Goal: Transaction & Acquisition: Book appointment/travel/reservation

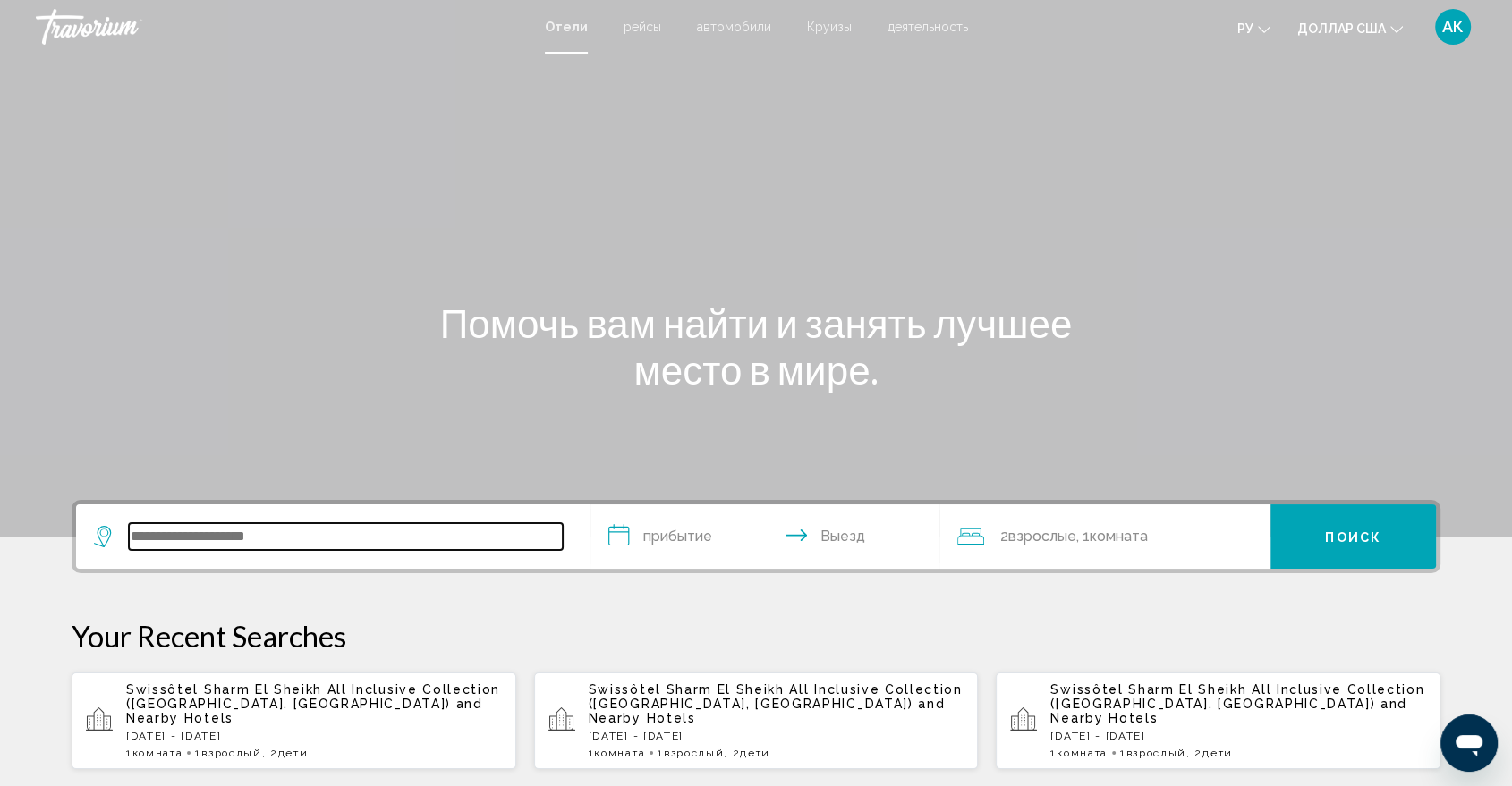
click at [154, 524] on input "Виджет поиска" at bounding box center [345, 537] width 434 height 27
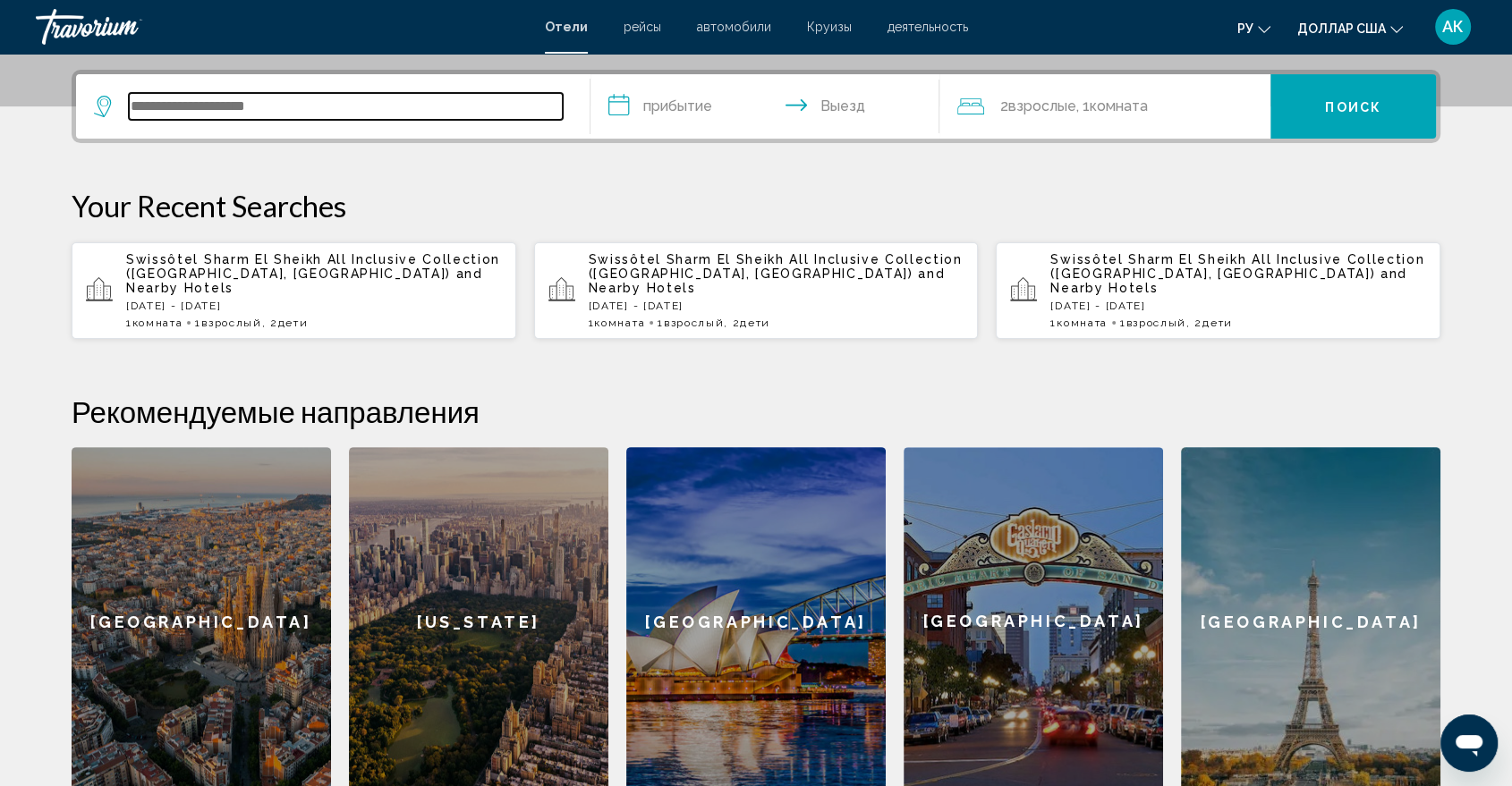
scroll to position [441, 0]
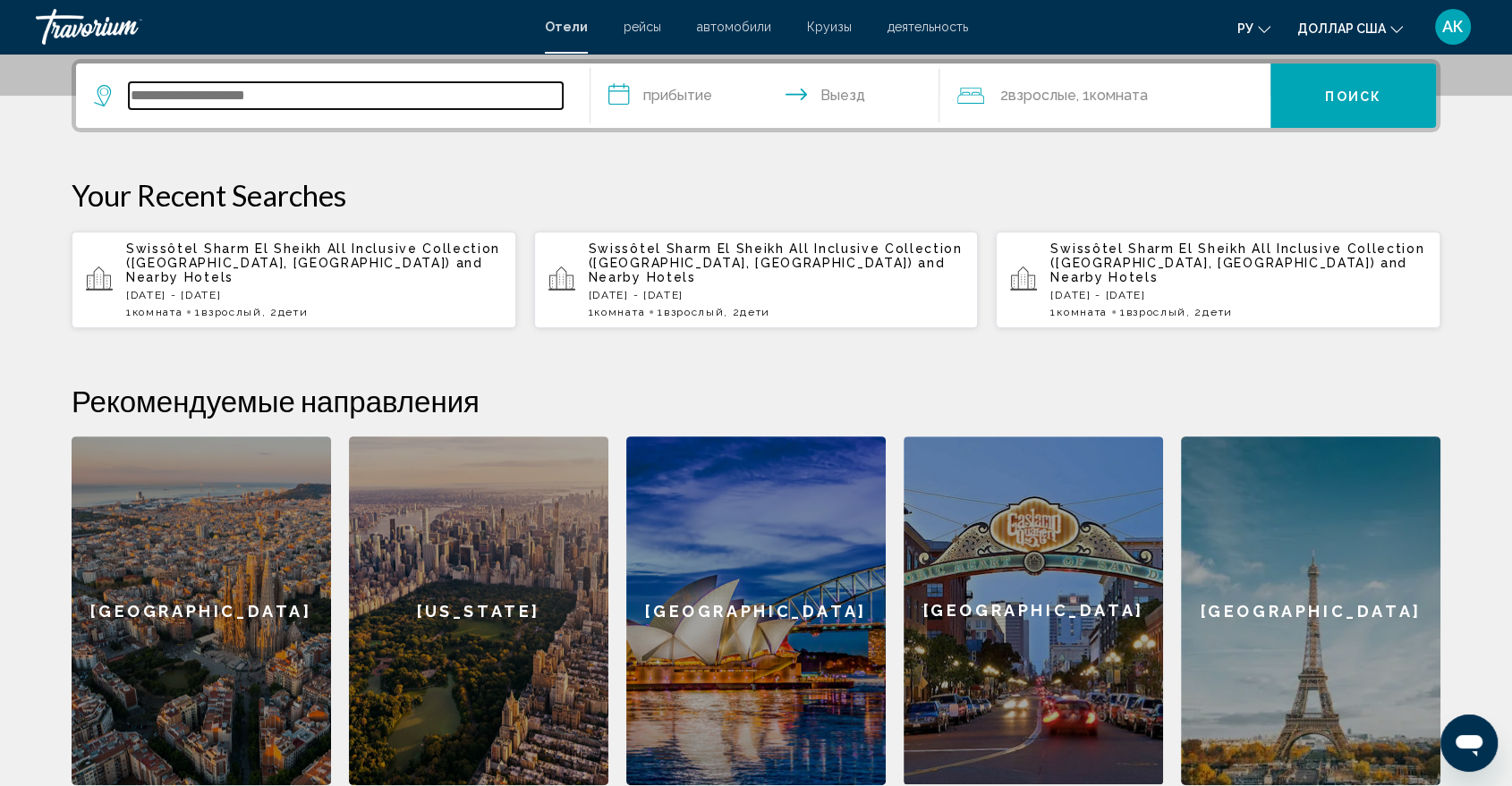
click at [162, 87] on input "Виджет поиска" at bounding box center [345, 96] width 434 height 27
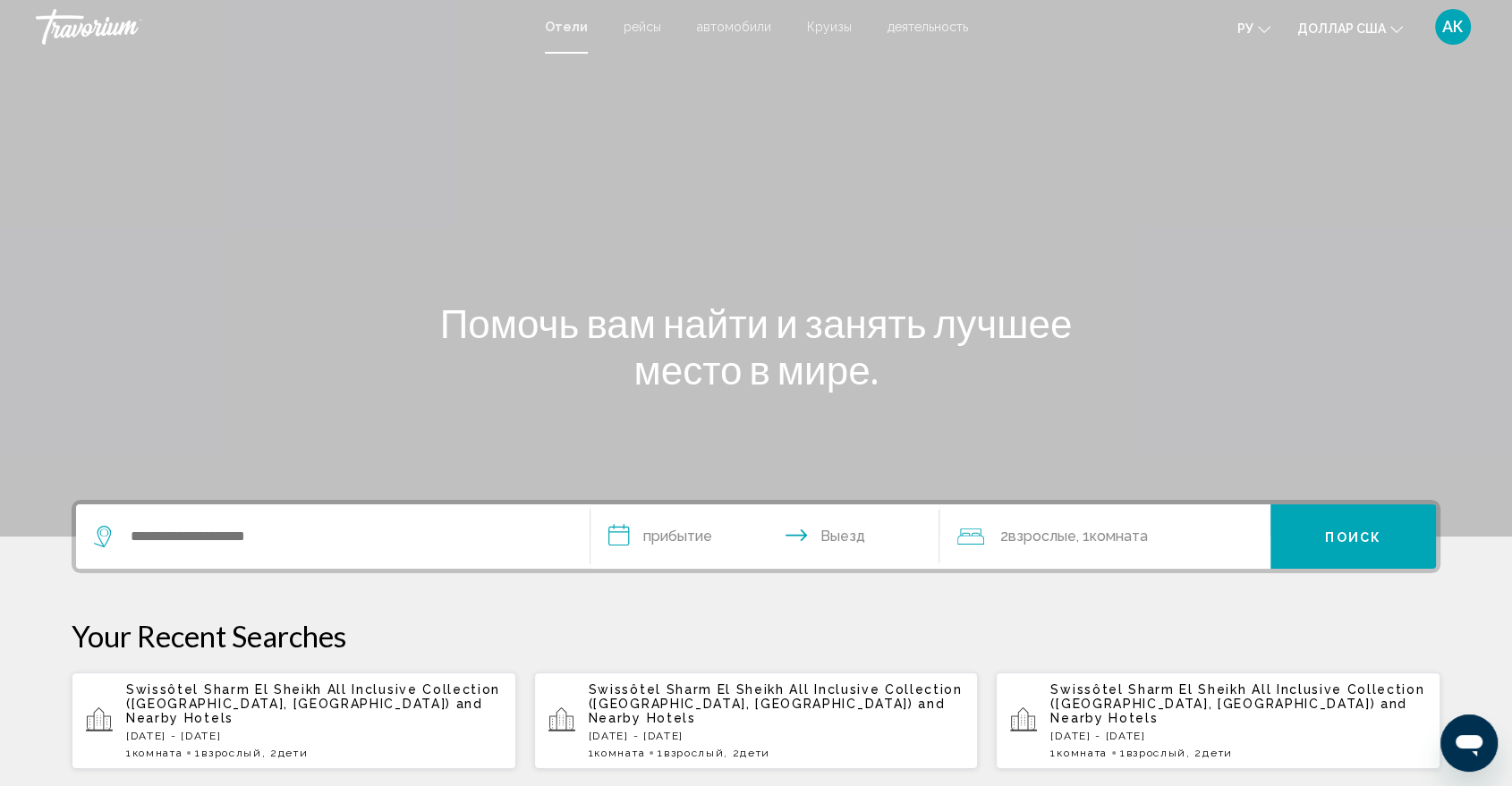
click at [825, 31] on font "Круизы" at bounding box center [829, 27] width 45 height 14
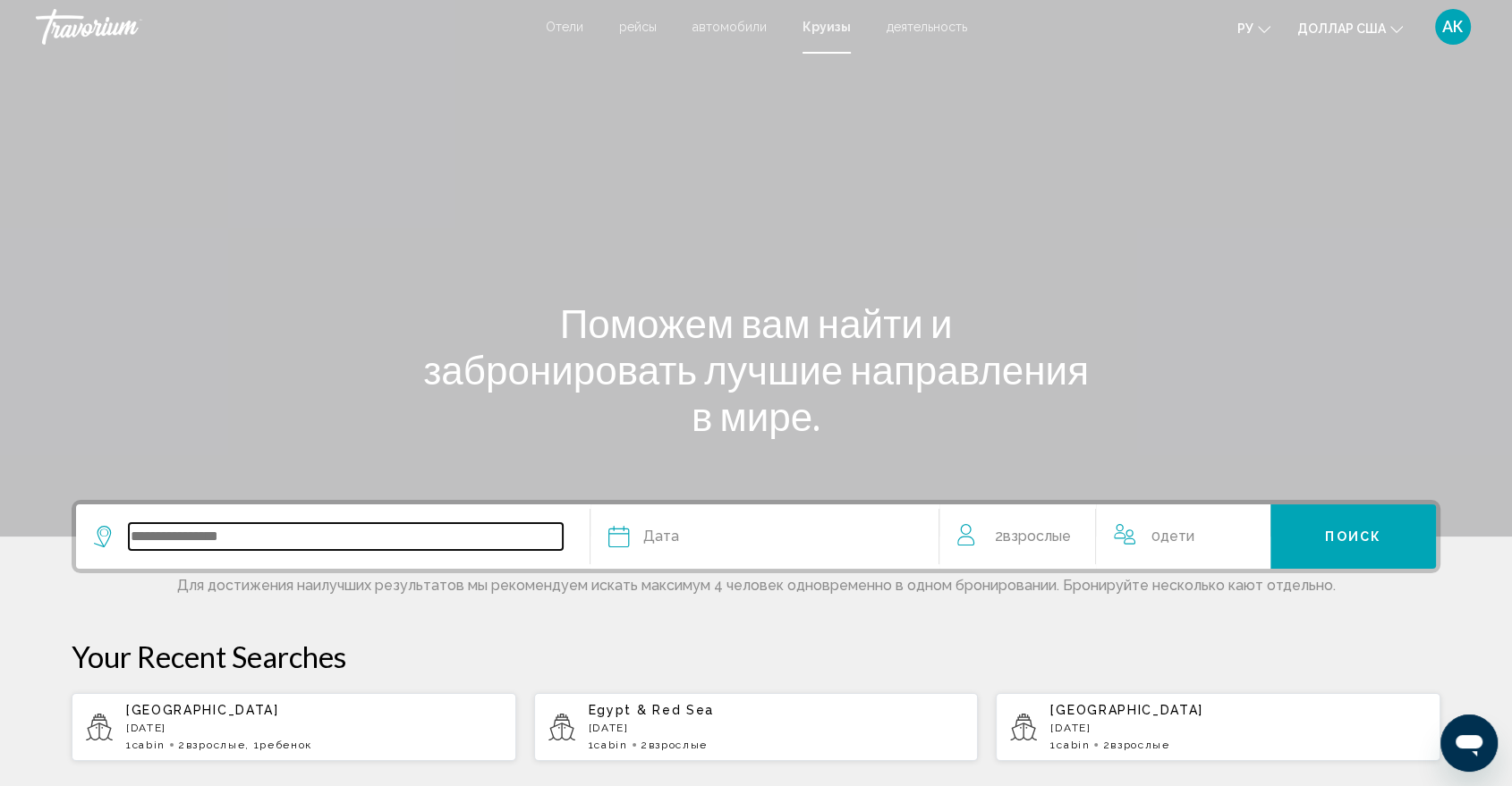
click at [201, 535] on input "Search widget" at bounding box center [345, 537] width 434 height 27
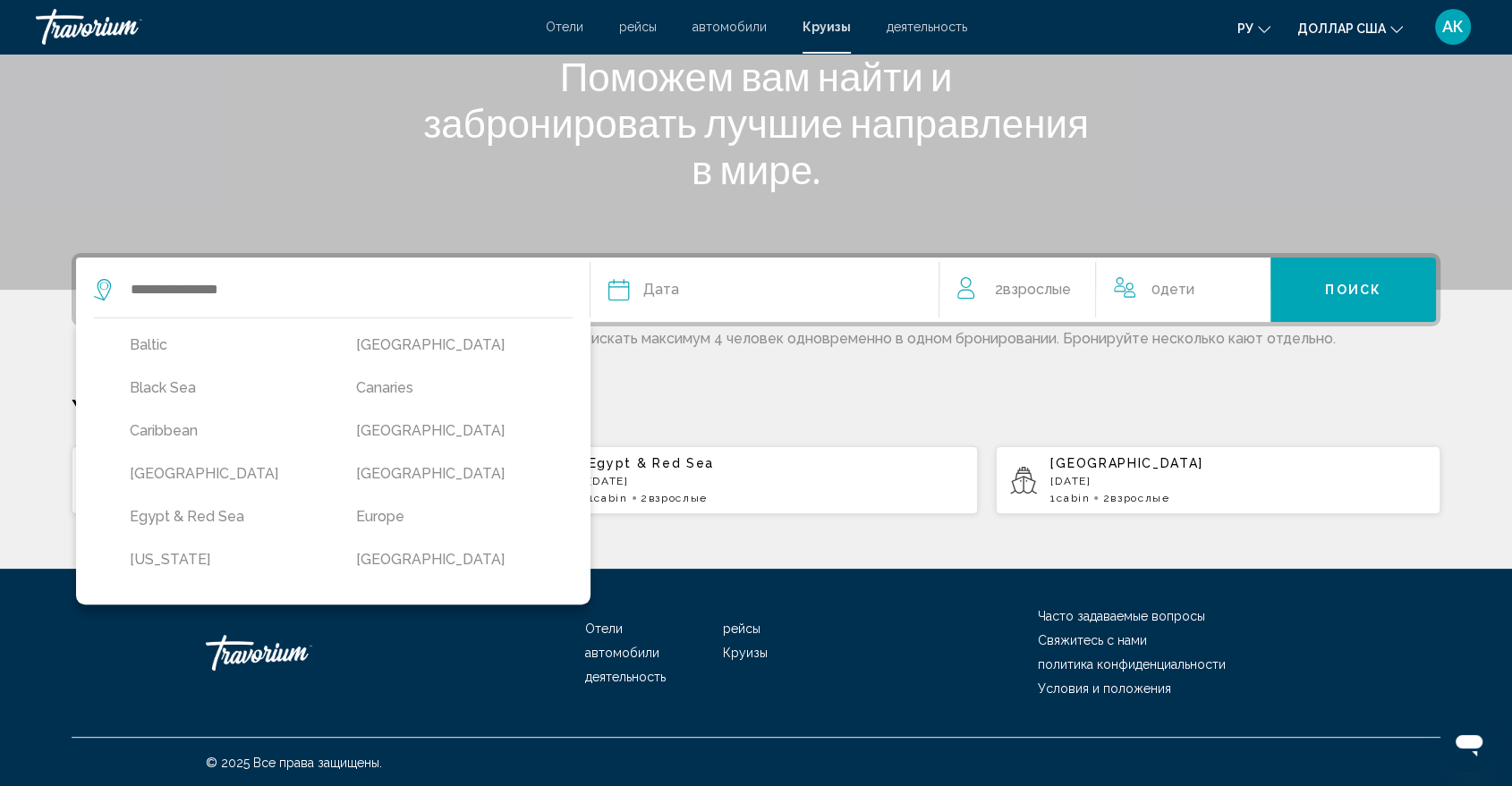
scroll to position [133, 0]
click at [466, 466] on button "[GEOGRAPHIC_DATA]" at bounding box center [451, 470] width 208 height 34
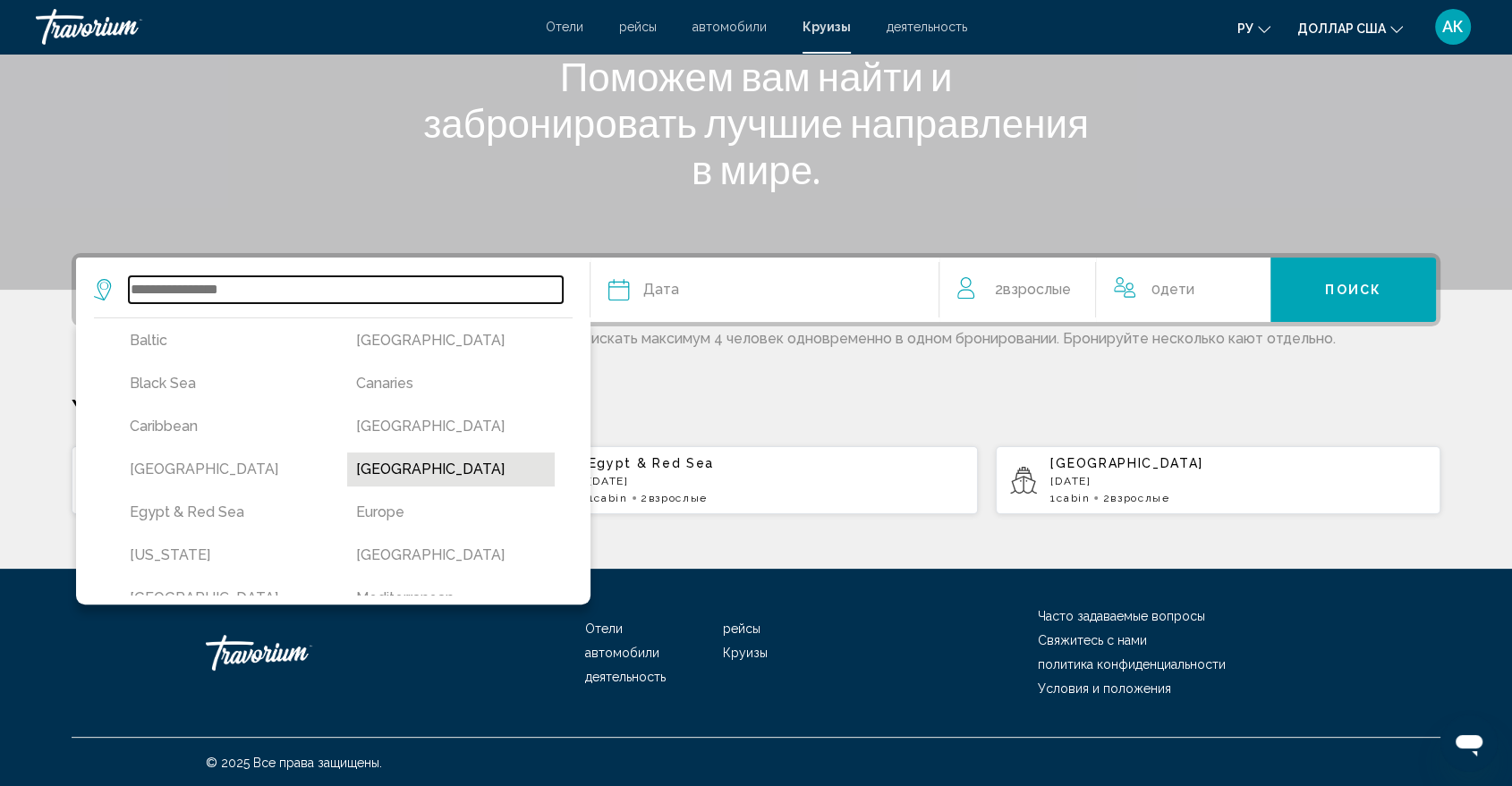
type input "**********"
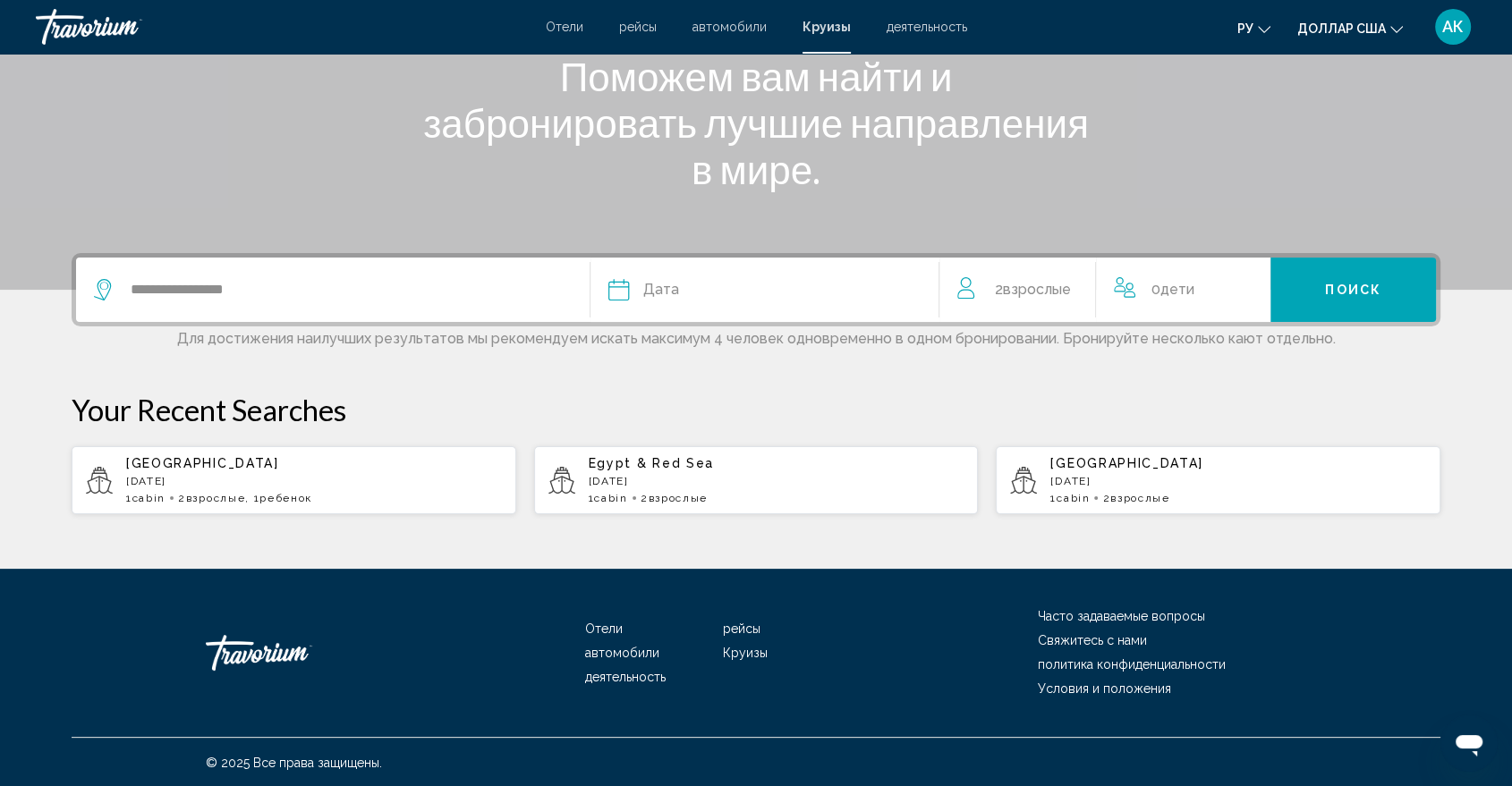
click at [614, 296] on icon "Search widget" at bounding box center [619, 290] width 22 height 22
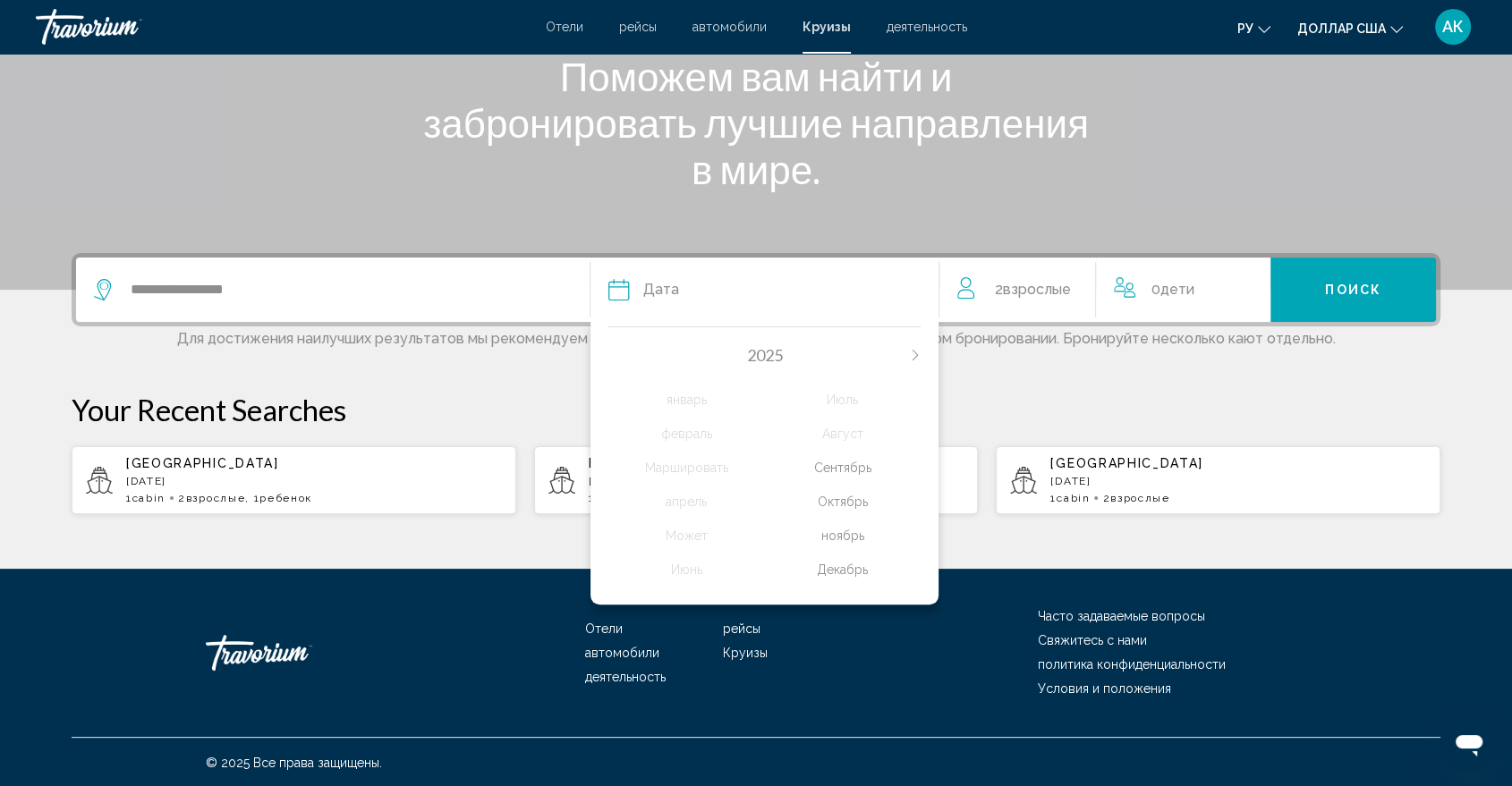
click at [836, 572] on div "Декабрь" at bounding box center [844, 570] width 157 height 32
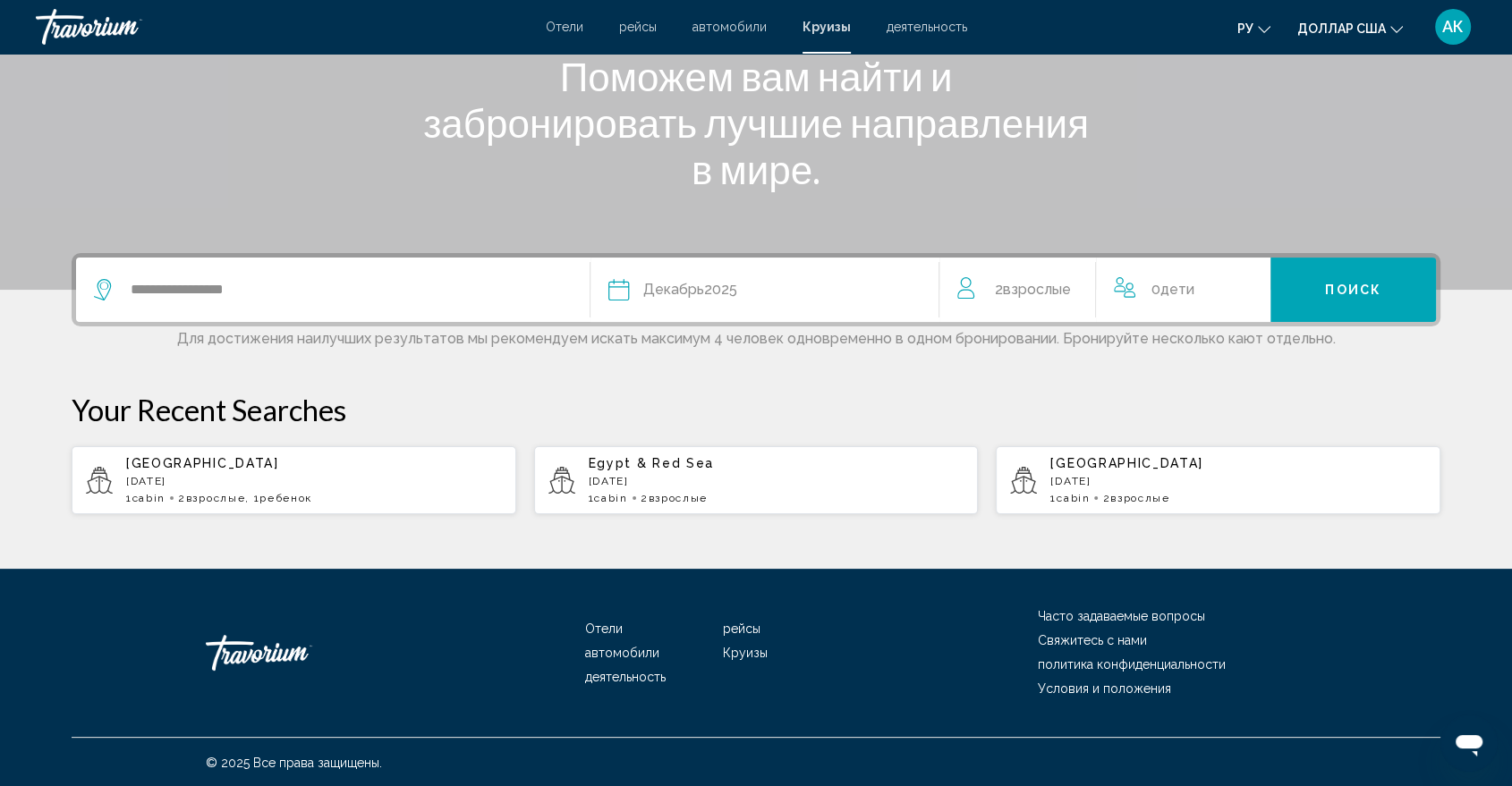
click at [1155, 282] on span "0 Ребенок Дети" at bounding box center [1173, 290] width 43 height 25
click at [1239, 286] on icon "Increment children" at bounding box center [1245, 287] width 16 height 22
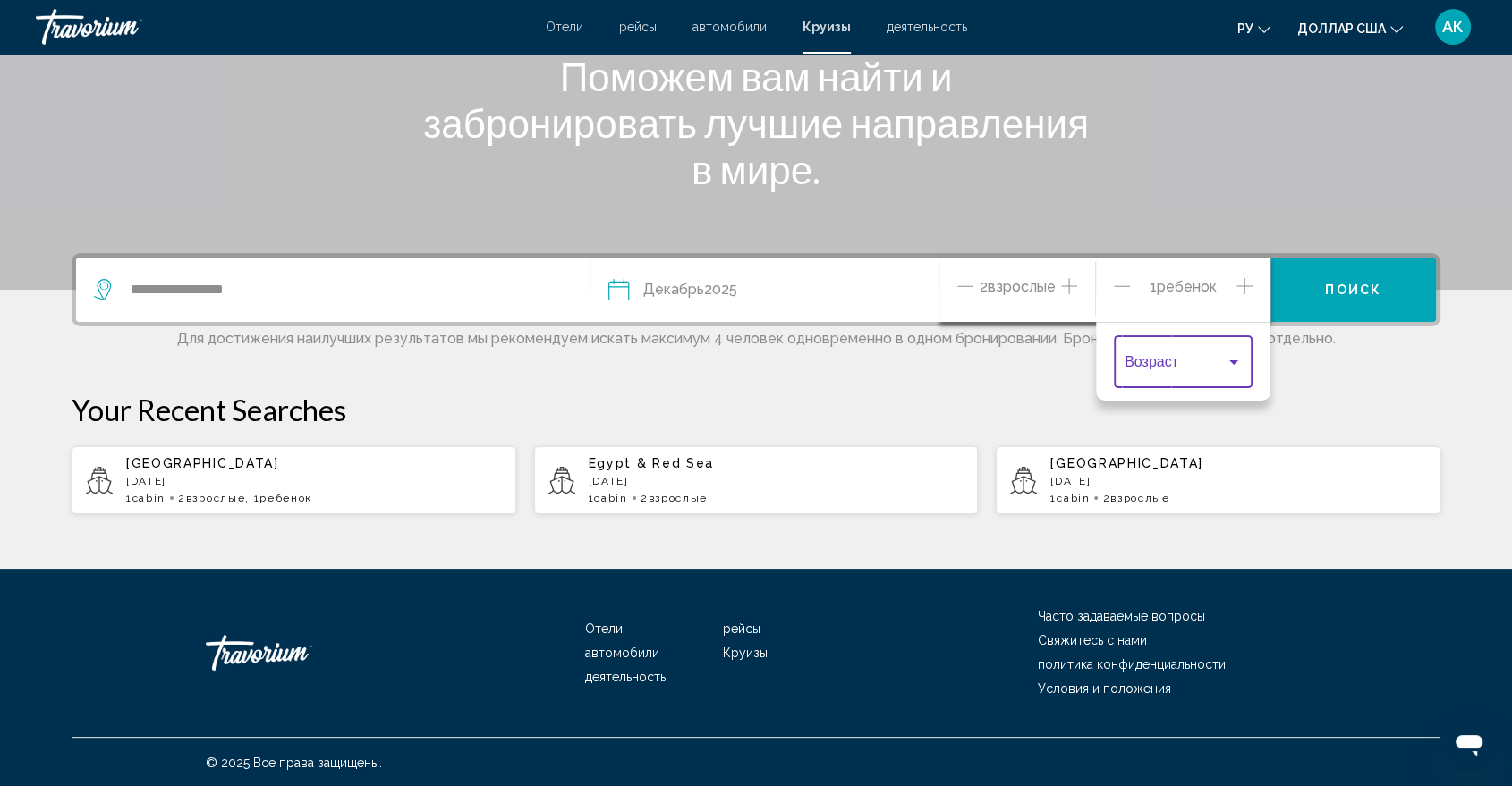
click at [1234, 362] on div "Travelers: 2 adults, 1 child" at bounding box center [1234, 362] width 9 height 5
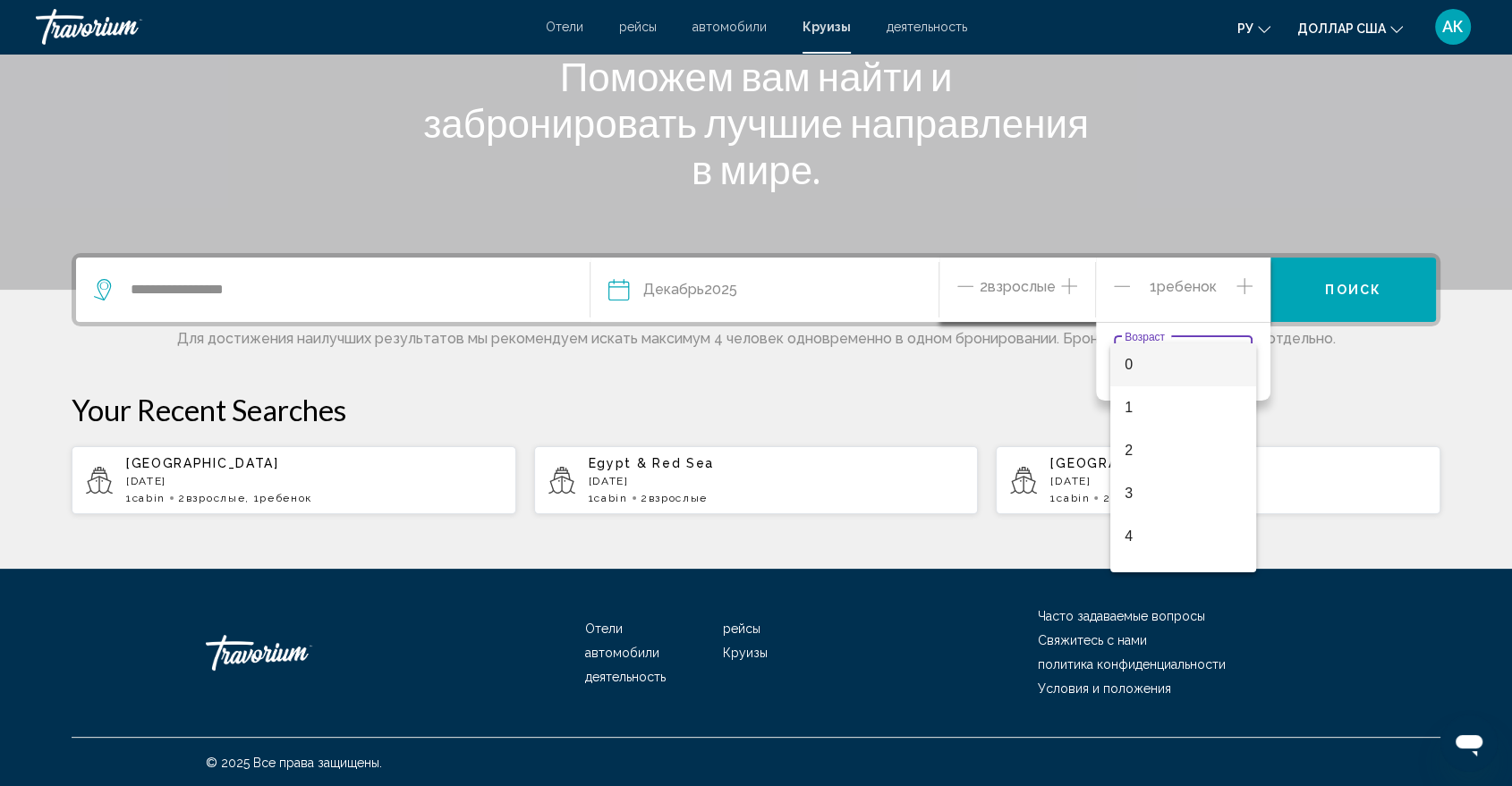
scroll to position [40, 0]
click at [1133, 458] on span "3" at bounding box center [1184, 454] width 117 height 43
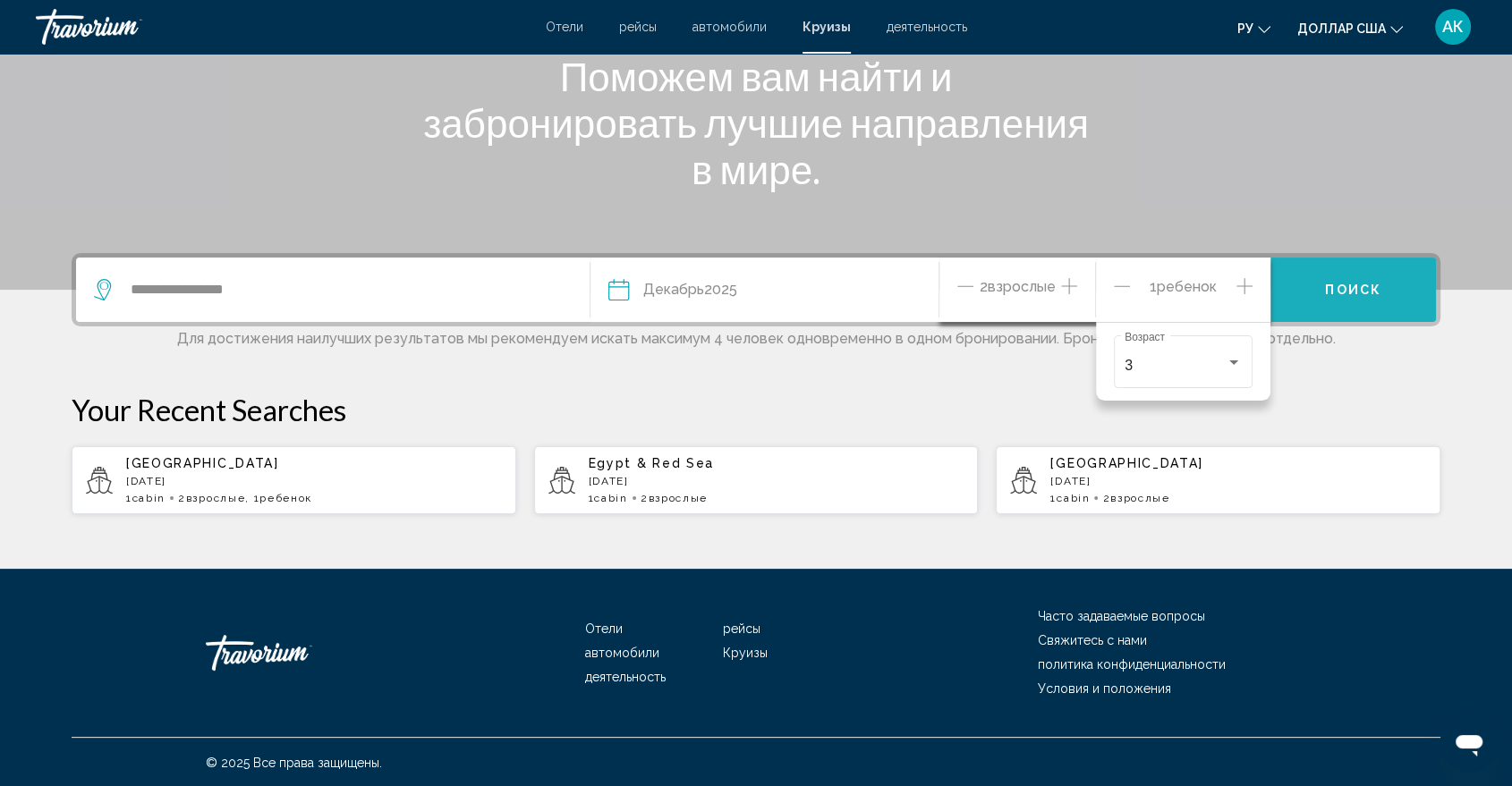
click at [1342, 295] on span "Поиск" at bounding box center [1353, 291] width 57 height 14
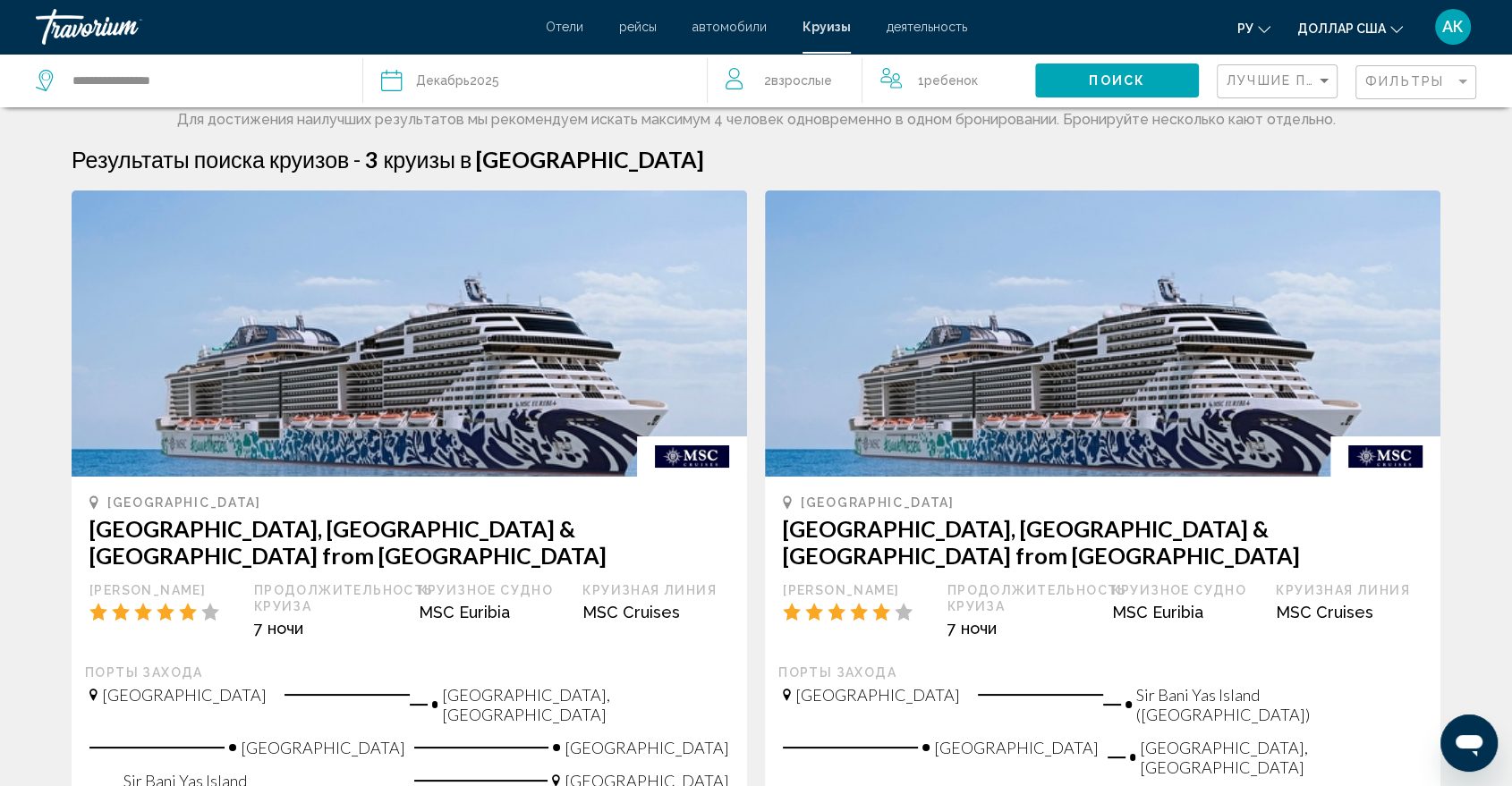
click at [898, 77] on icon "Travelers: 2 adults, 1 child" at bounding box center [892, 78] width 22 height 22
click at [734, 78] on icon "Travelers: 2 adults, 1 child" at bounding box center [737, 78] width 22 height 22
click at [887, 72] on icon "Travelers: 2 adults, 1 child" at bounding box center [892, 78] width 22 height 22
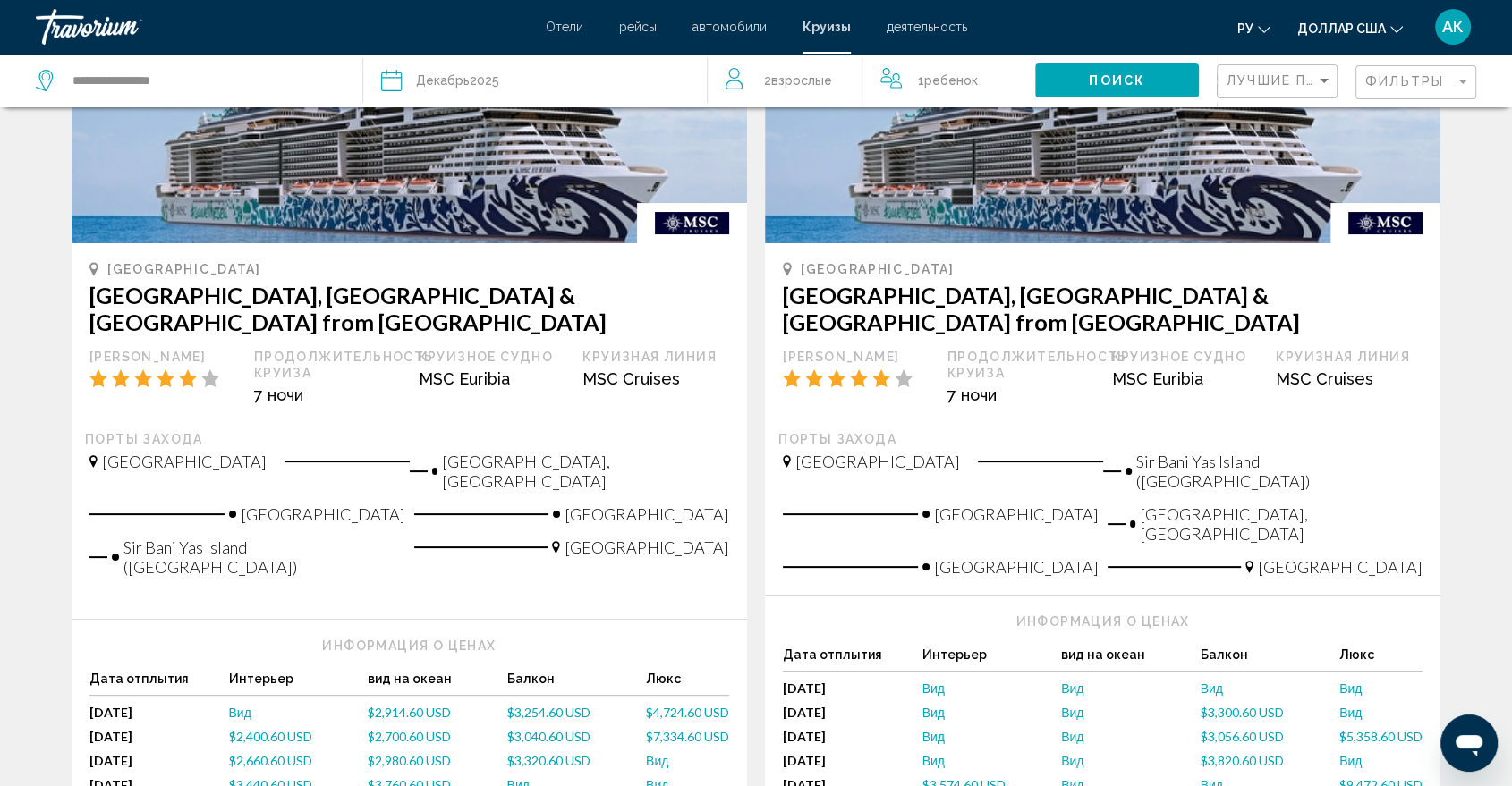
scroll to position [238, 0]
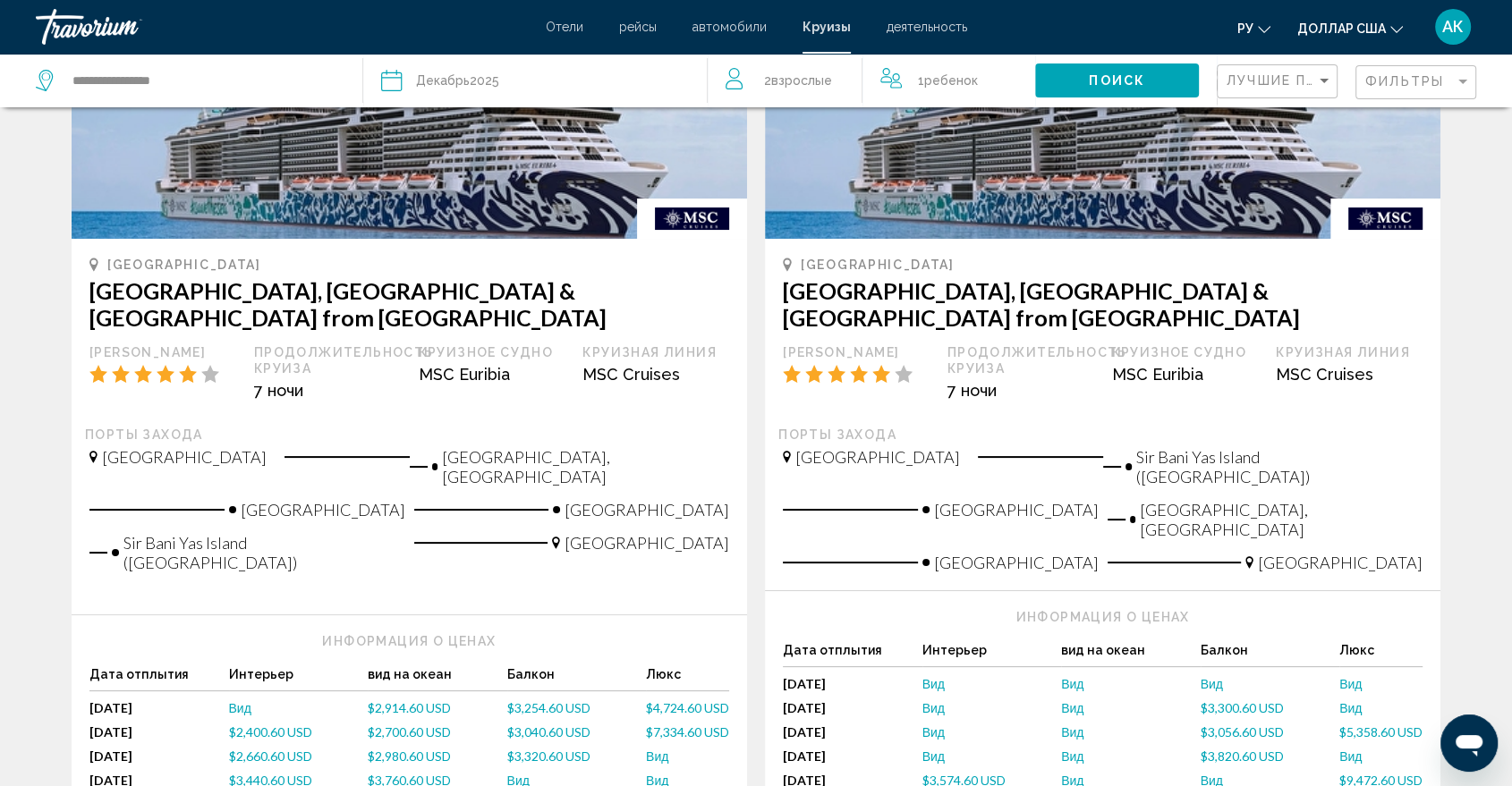
click at [381, 773] on span "$3,760.60 USD" at bounding box center [409, 781] width 83 height 15
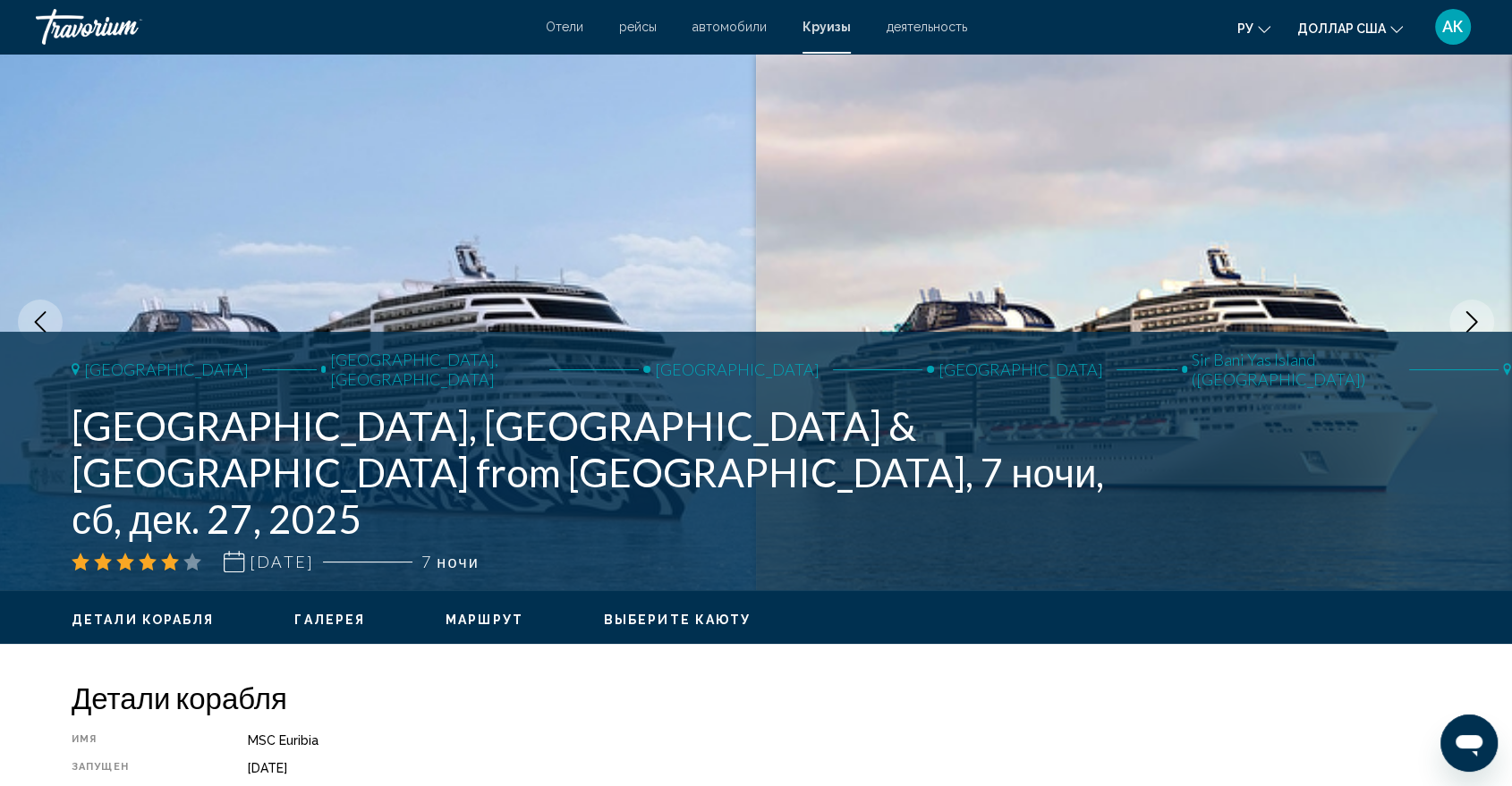
click at [564, 32] on font "Отели" at bounding box center [564, 27] width 38 height 14
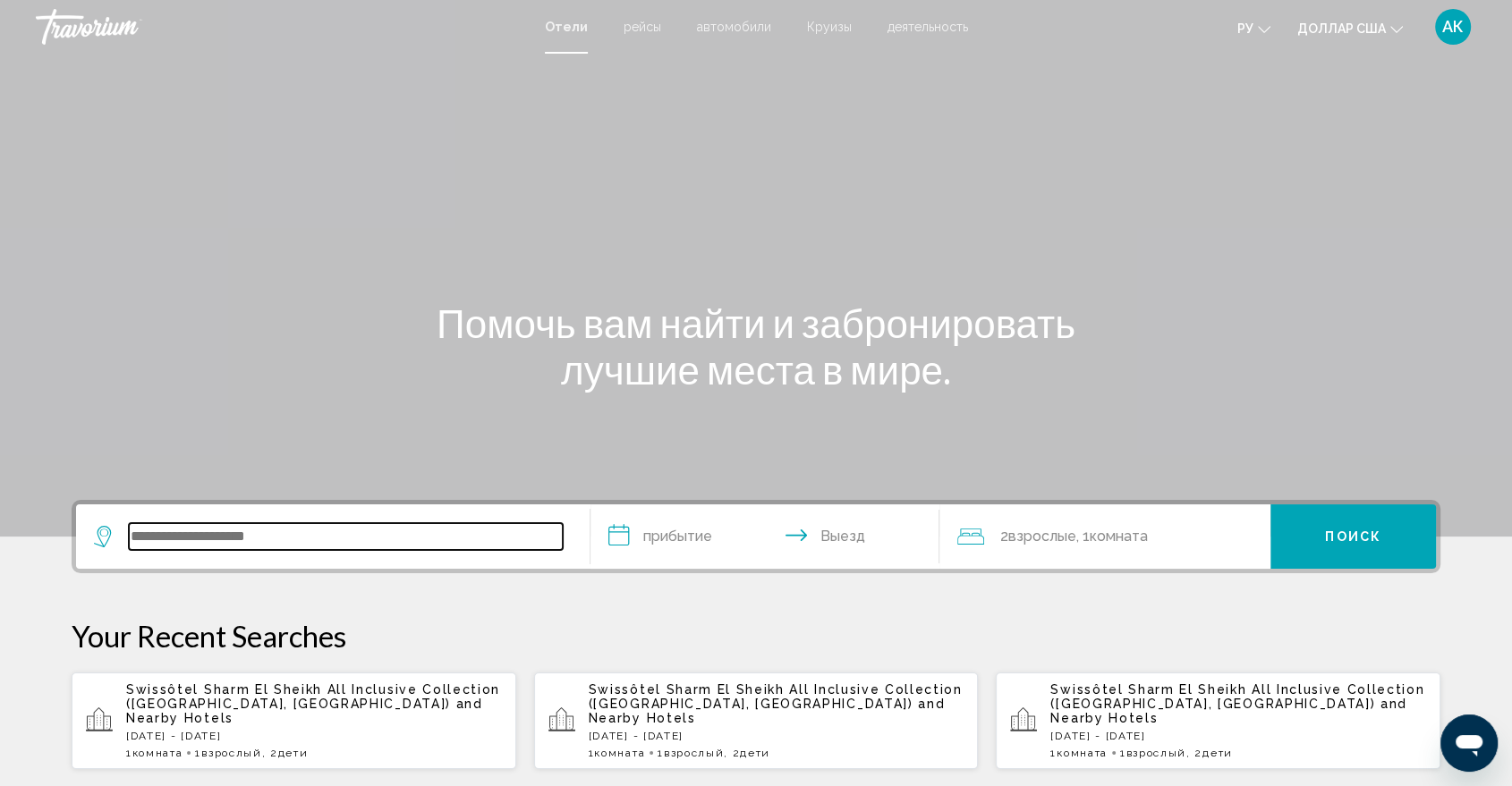
click at [161, 524] on input "Search widget" at bounding box center [345, 537] width 434 height 27
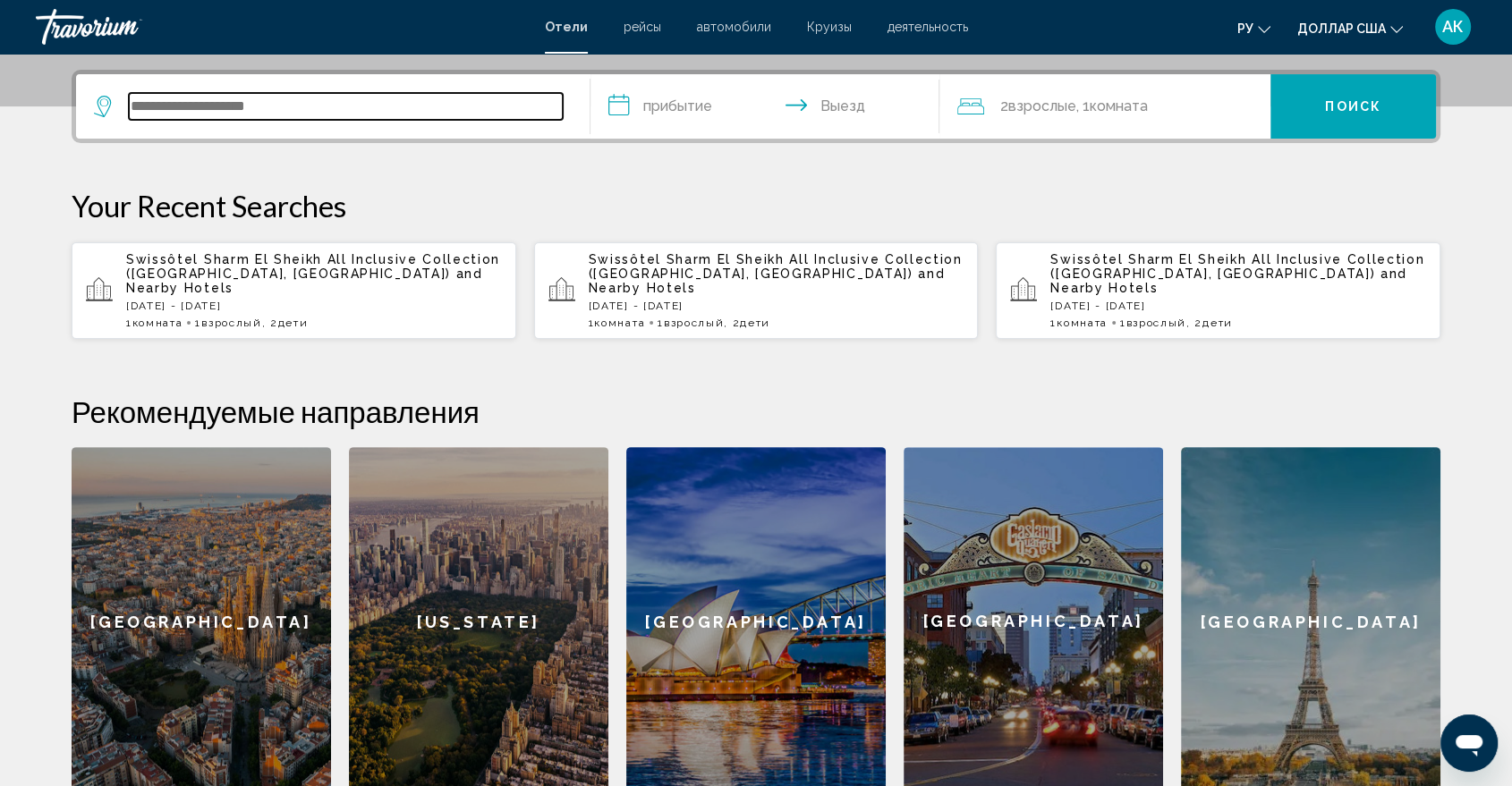
scroll to position [441, 0]
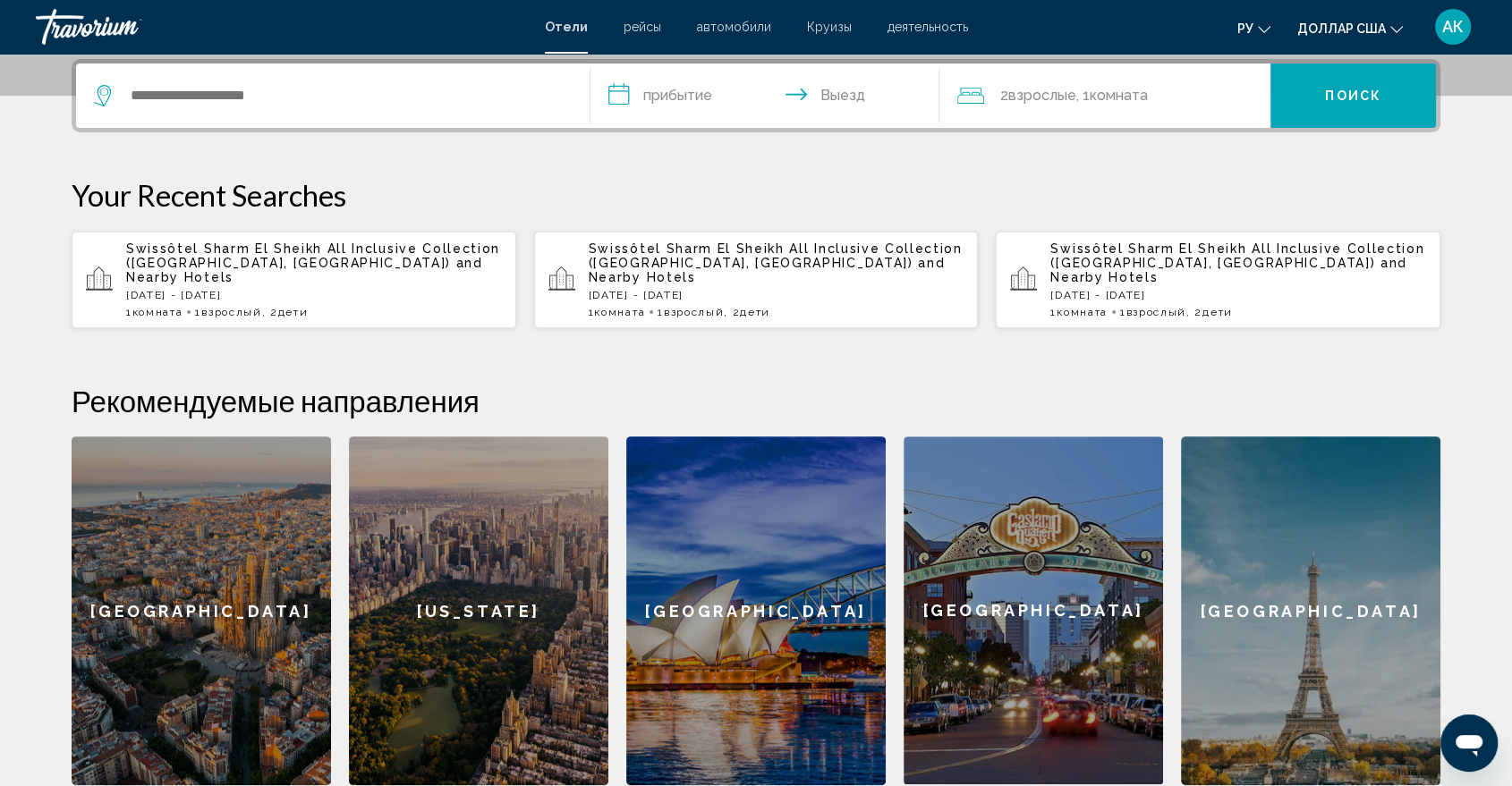
click at [973, 105] on icon "Travelers: 2 adults, 0 children" at bounding box center [971, 96] width 27 height 22
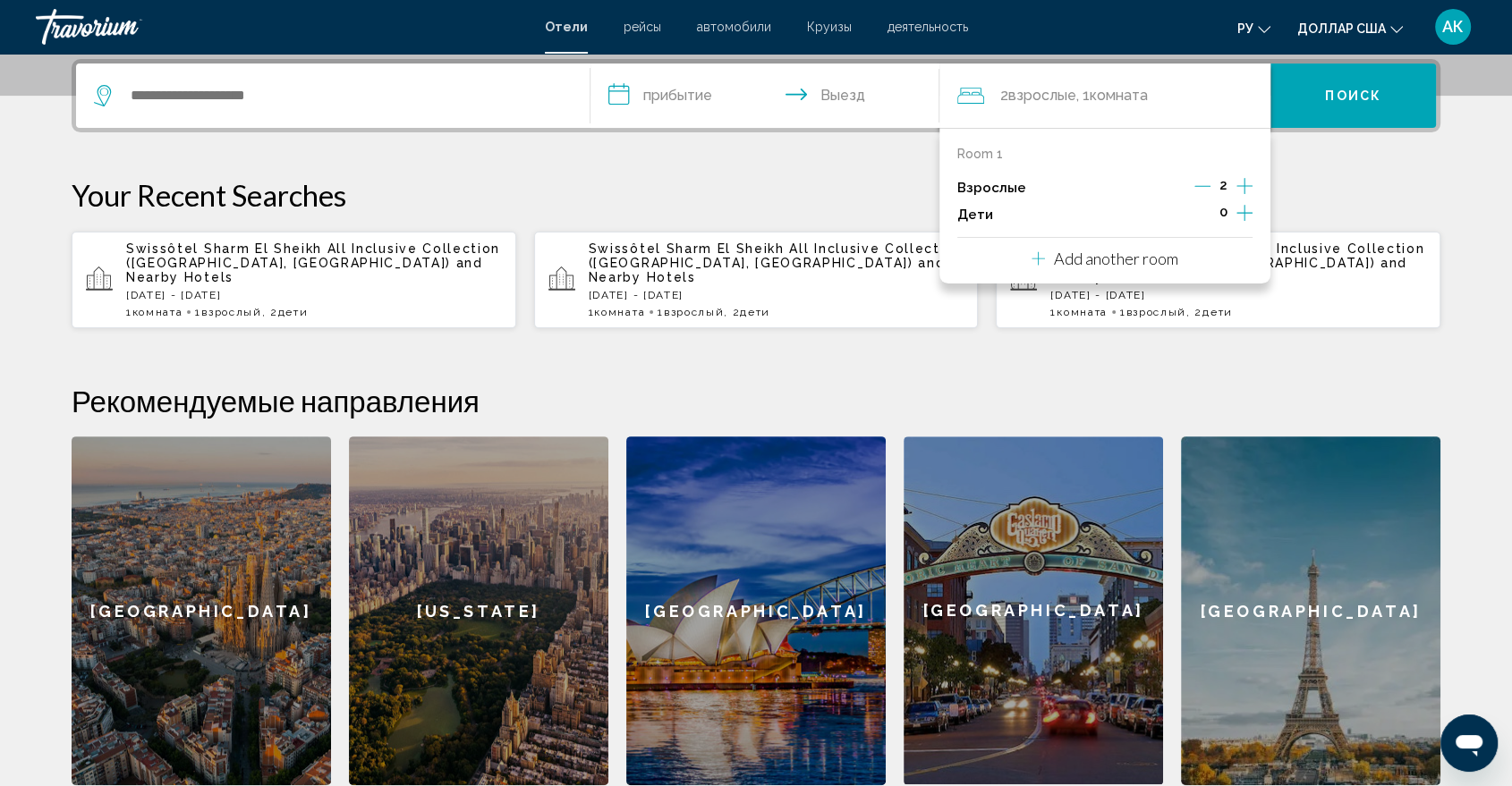
click at [1368, 187] on p "Your Recent Searches" at bounding box center [756, 196] width 1370 height 36
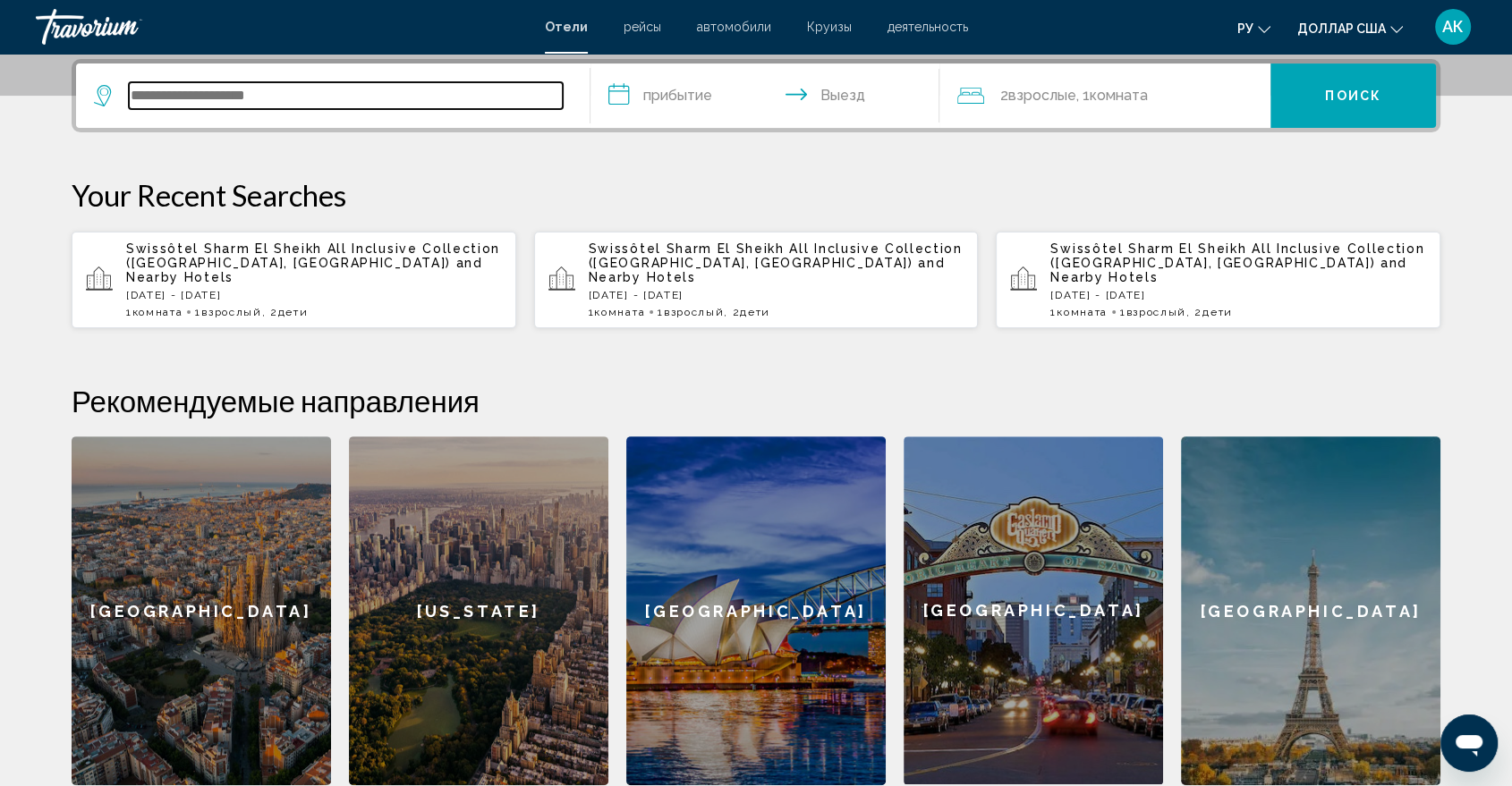
click at [143, 97] on input "Search widget" at bounding box center [345, 96] width 434 height 27
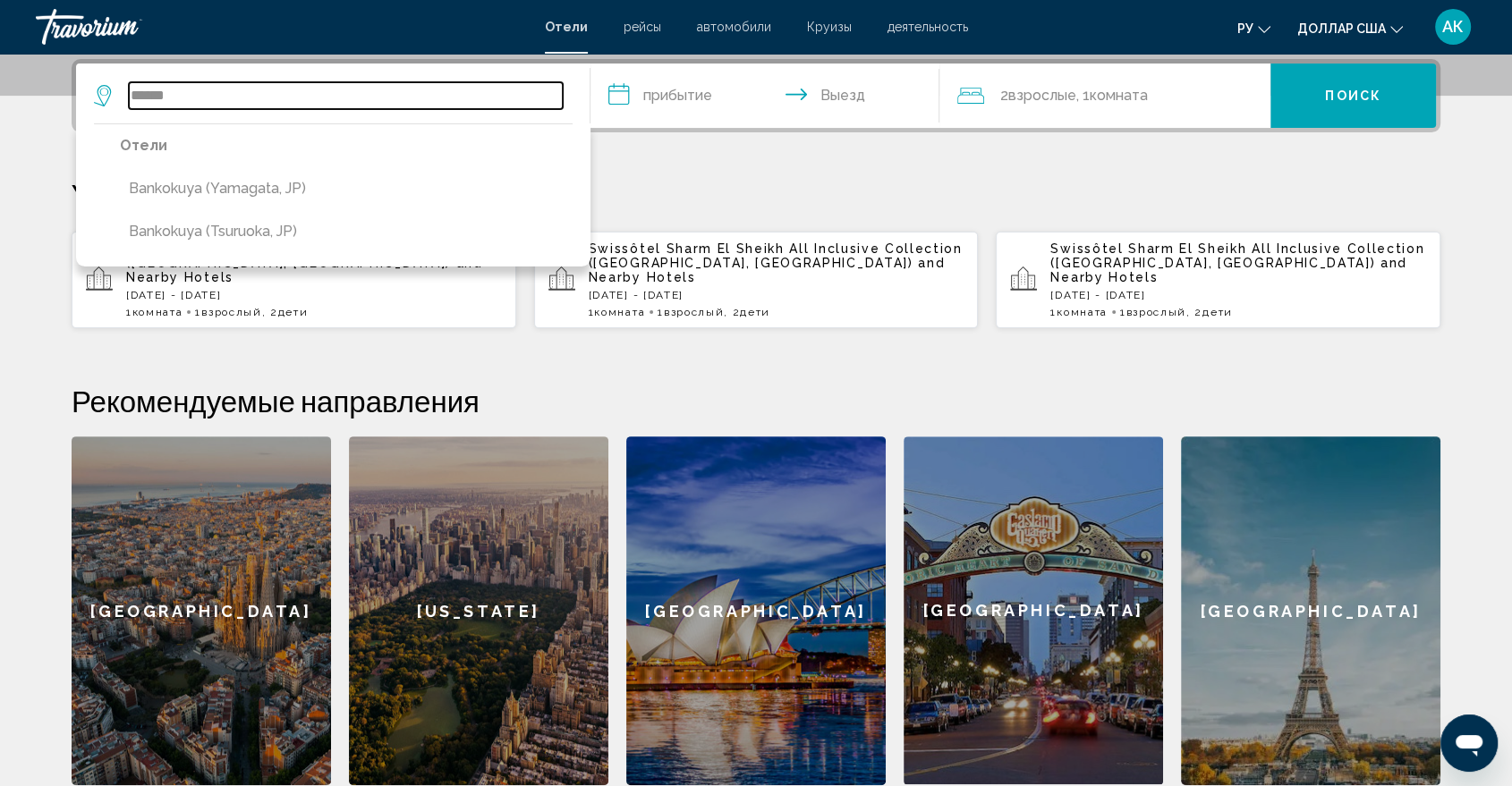
click at [152, 92] on input "******" at bounding box center [345, 96] width 434 height 27
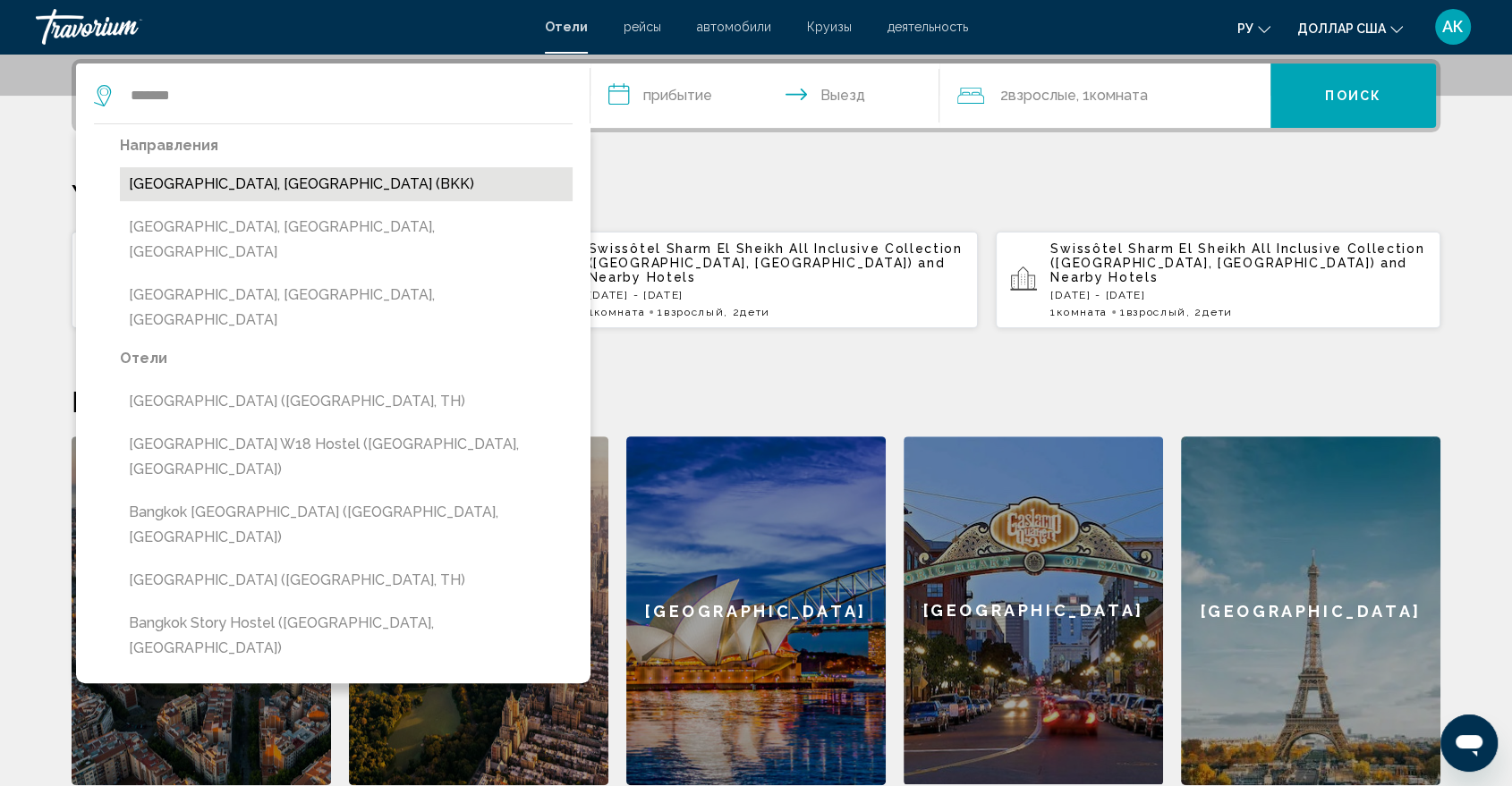
click at [184, 188] on button "[GEOGRAPHIC_DATA], [GEOGRAPHIC_DATA] (BKK)" at bounding box center [346, 185] width 453 height 34
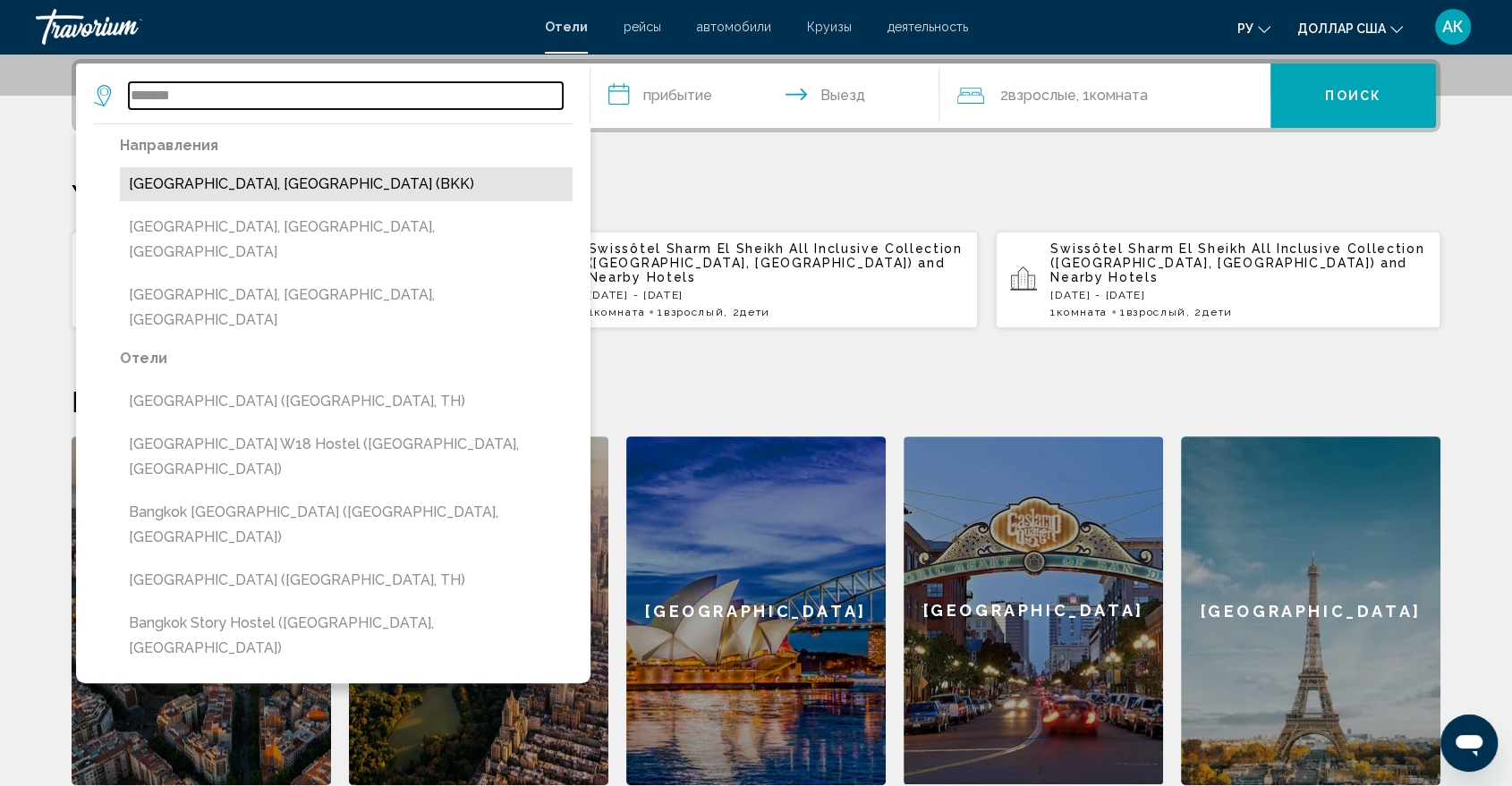
type input "**********"
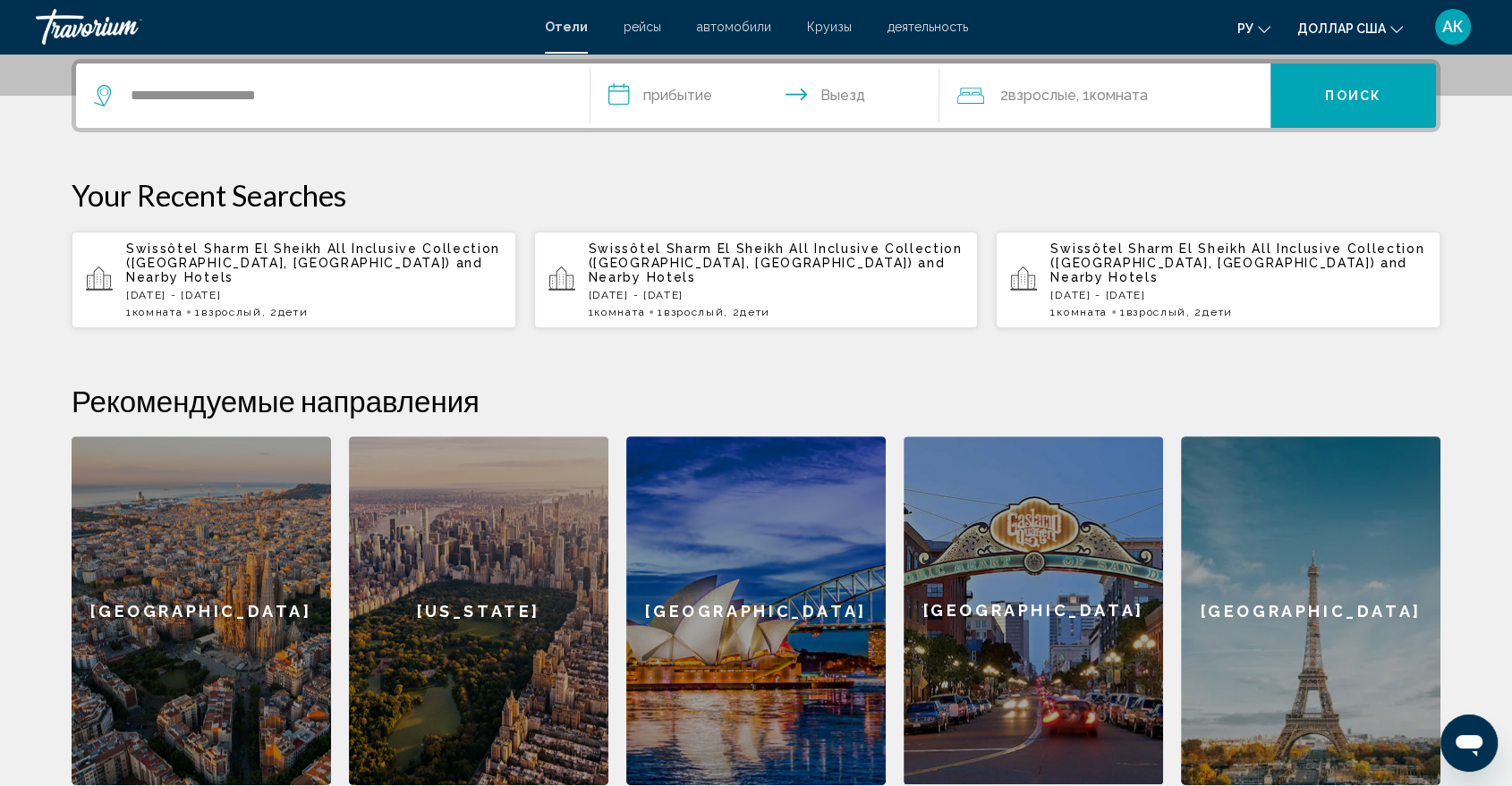
click at [622, 96] on input "**********" at bounding box center [768, 97] width 356 height 69
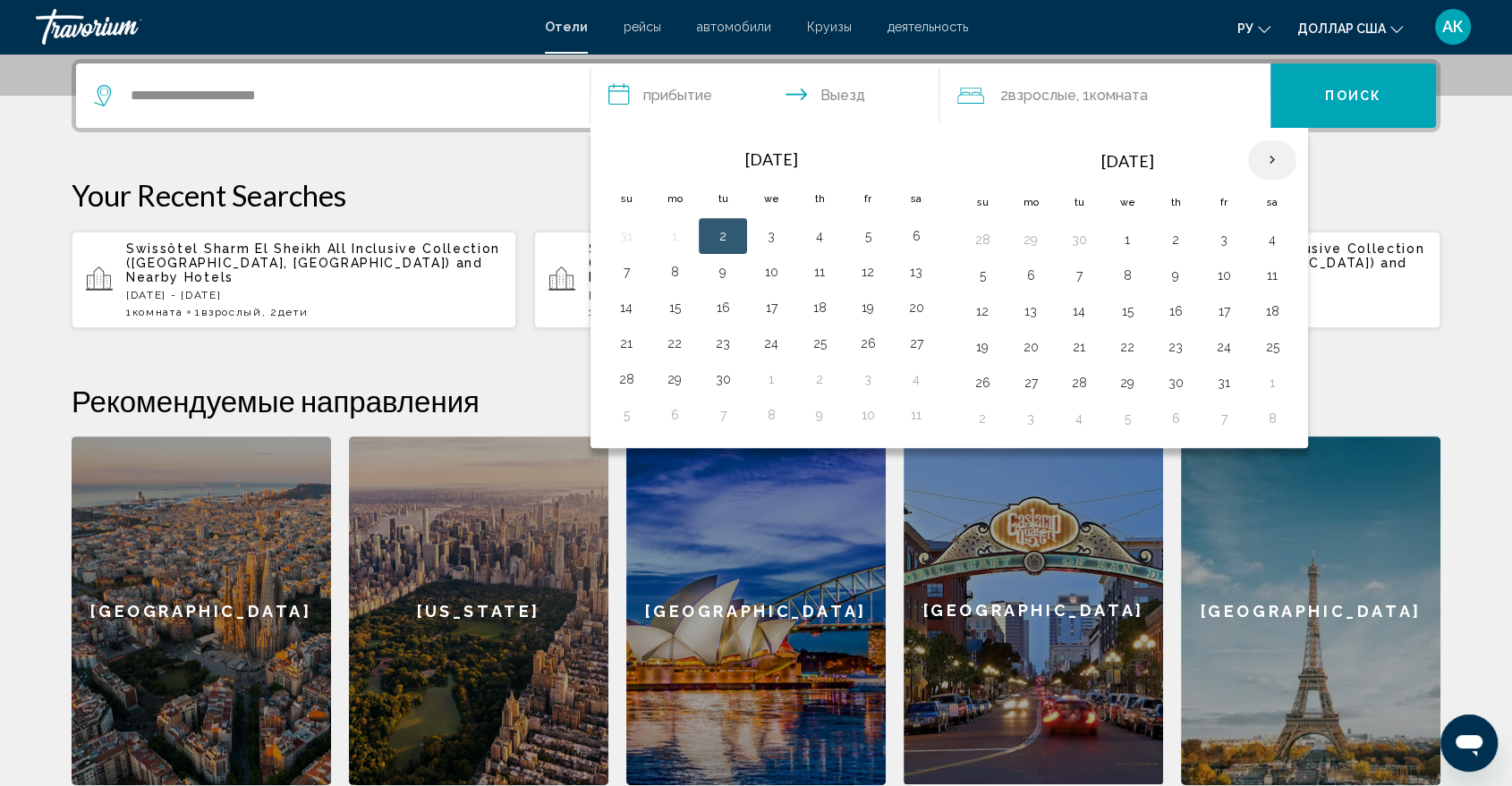
click at [1263, 160] on th "Next month" at bounding box center [1273, 160] width 49 height 40
click at [1267, 161] on th "Next month" at bounding box center [1273, 160] width 49 height 40
click at [1034, 316] on button "15" at bounding box center [1031, 311] width 29 height 25
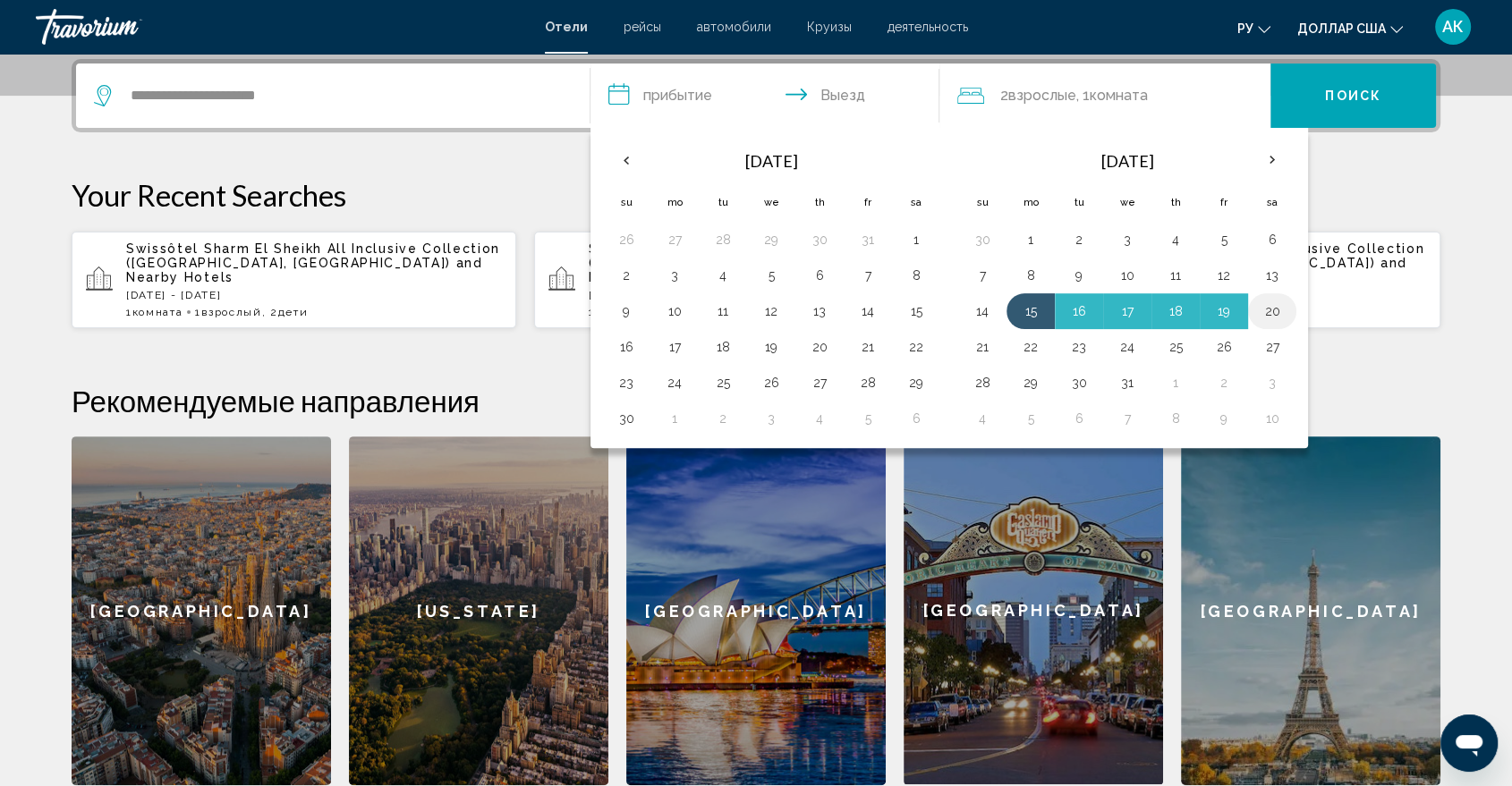
click at [1274, 306] on button "20" at bounding box center [1272, 311] width 29 height 25
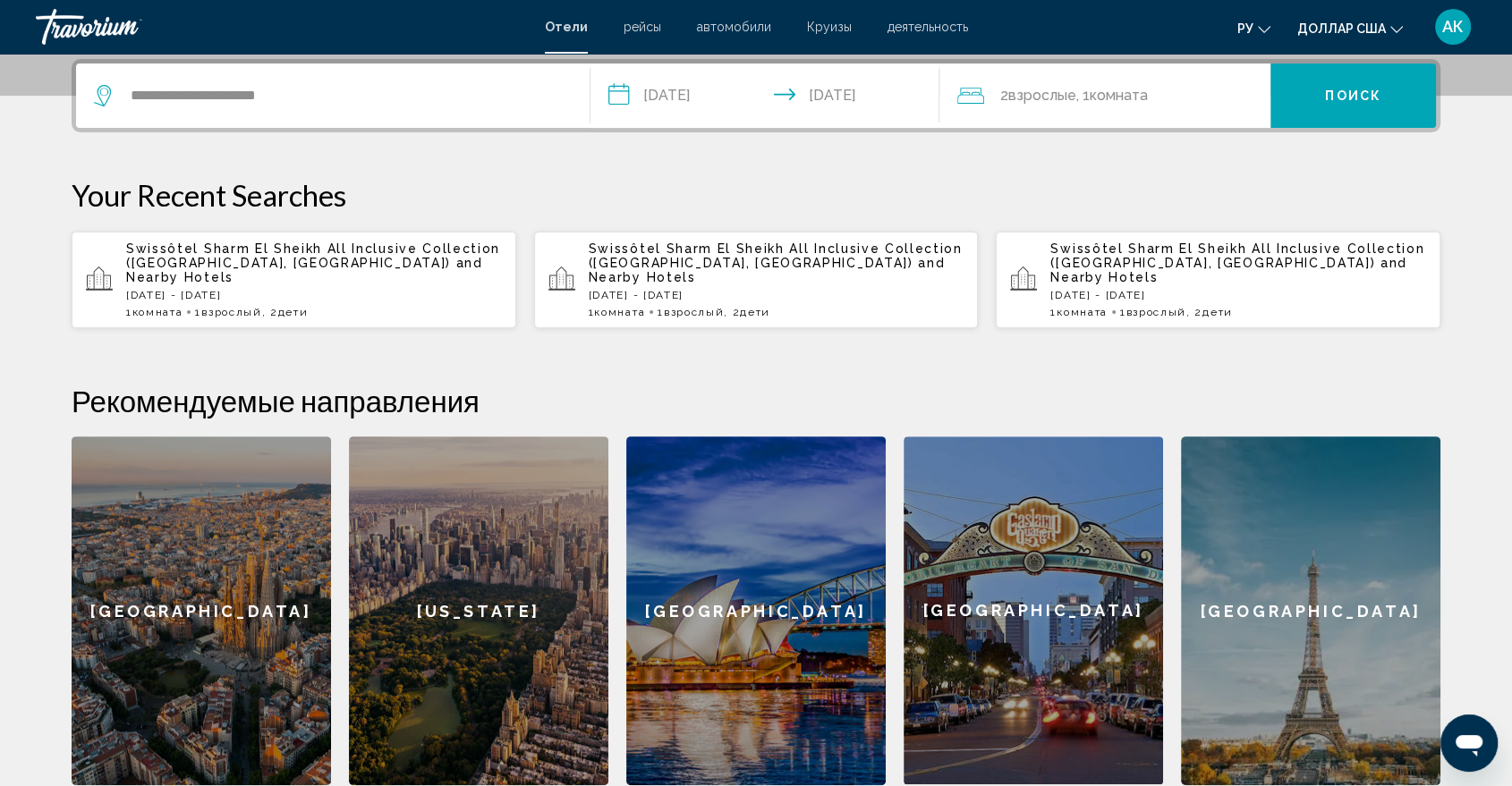
click at [852, 96] on input "**********" at bounding box center [768, 97] width 356 height 69
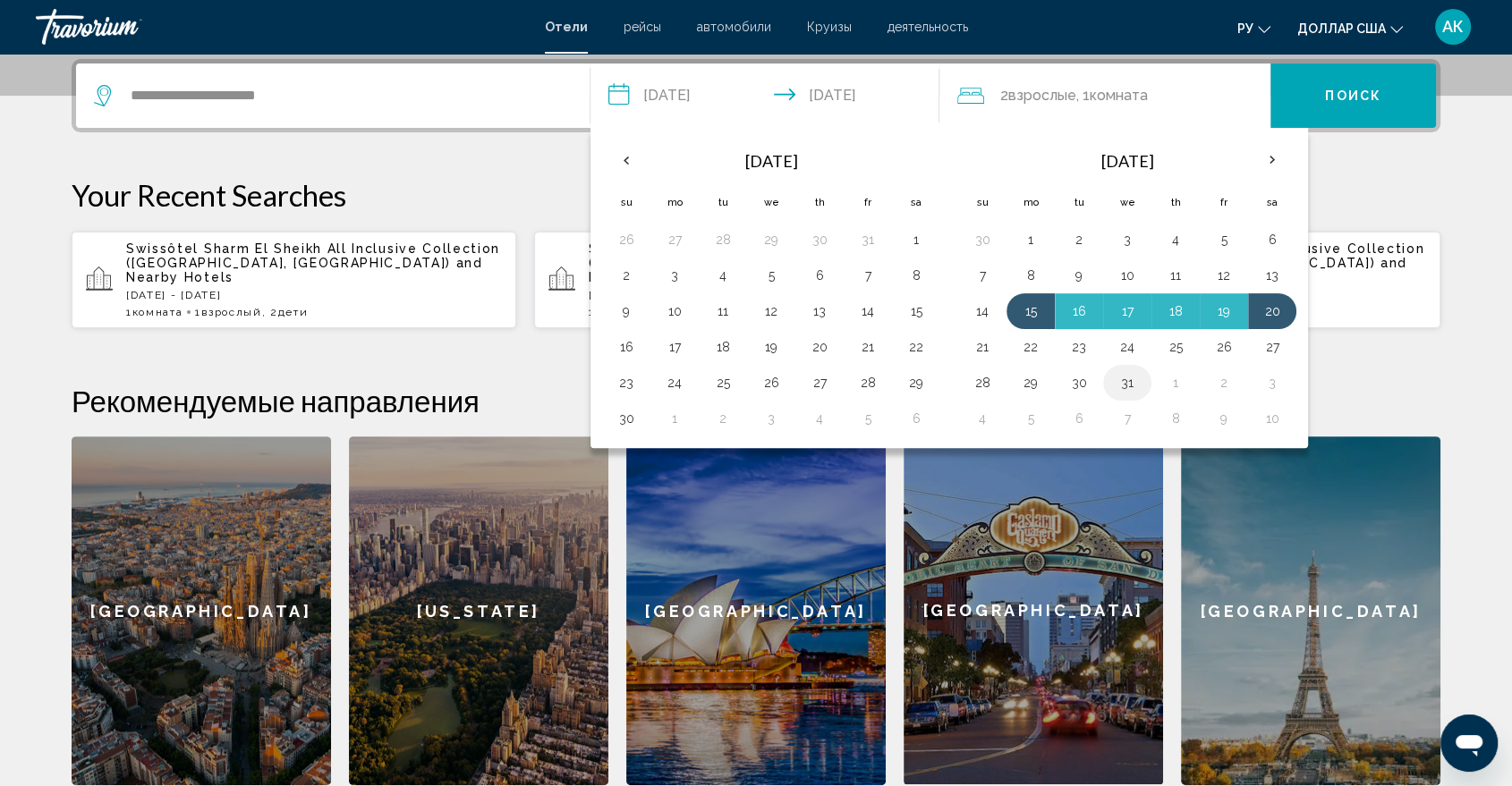
click at [1130, 382] on button "31" at bounding box center [1128, 383] width 29 height 25
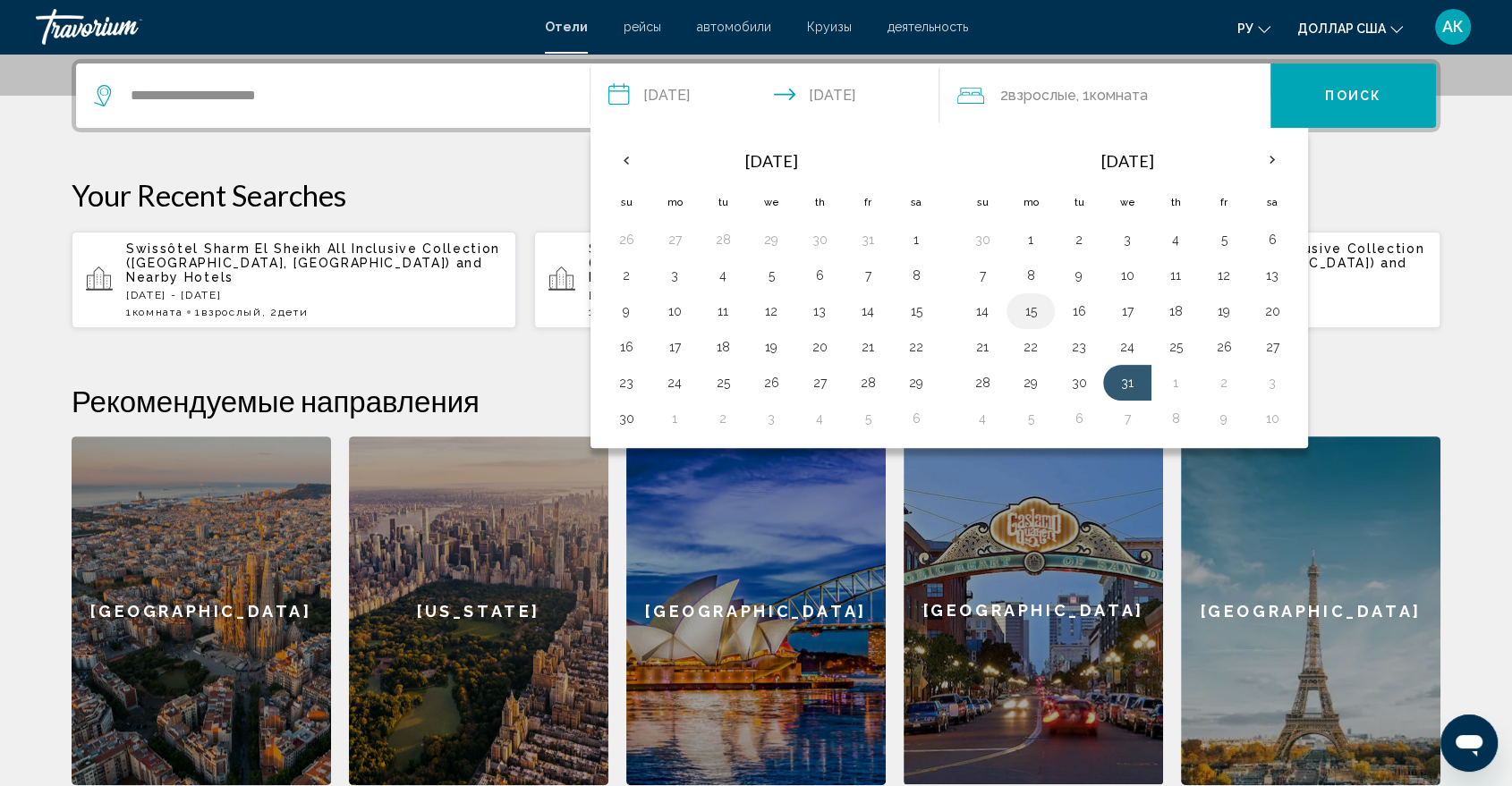
click at [1027, 312] on button "15" at bounding box center [1031, 311] width 29 height 25
type input "**********"
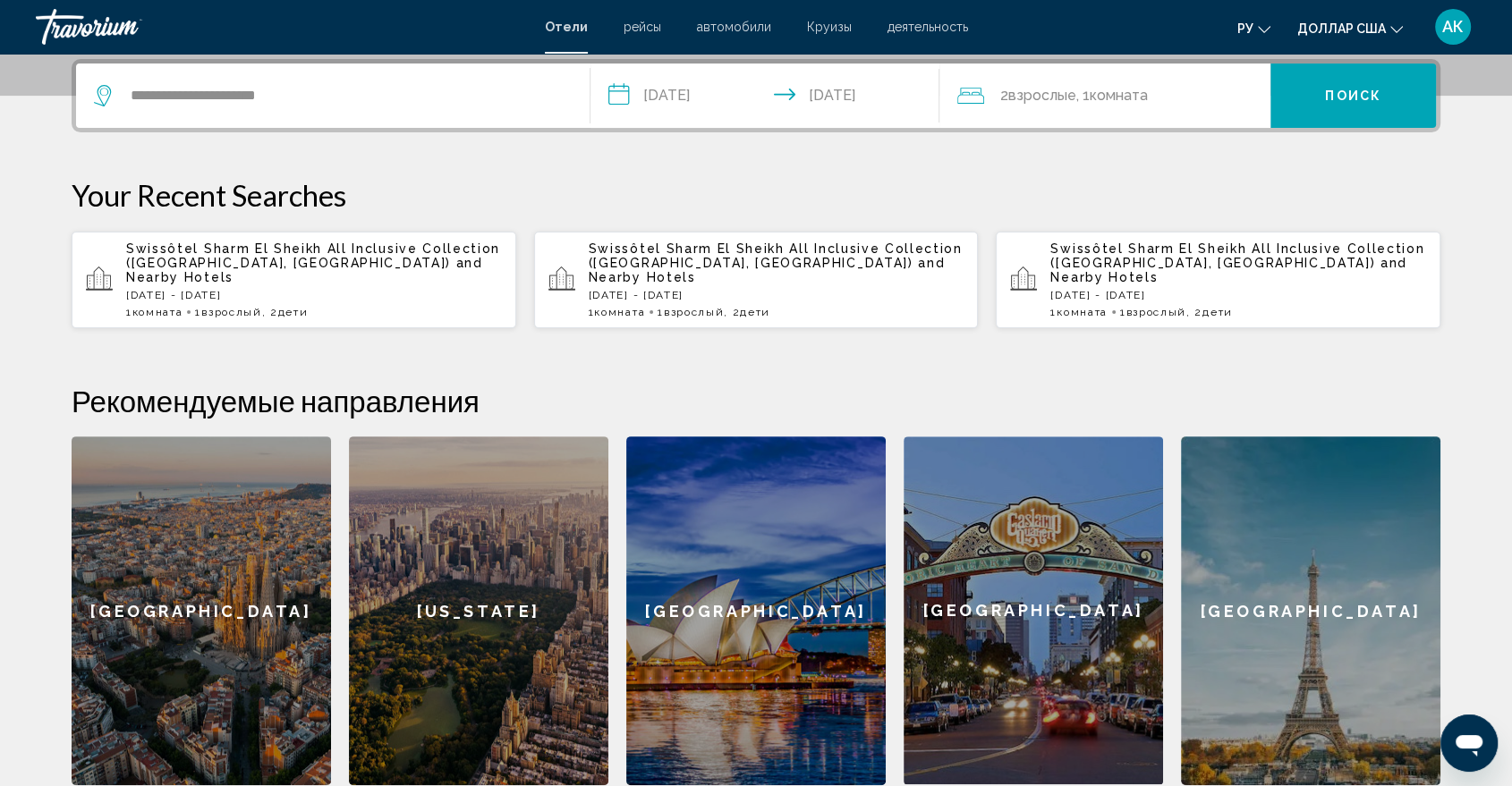
click at [1127, 101] on span "Комната" at bounding box center [1119, 95] width 59 height 17
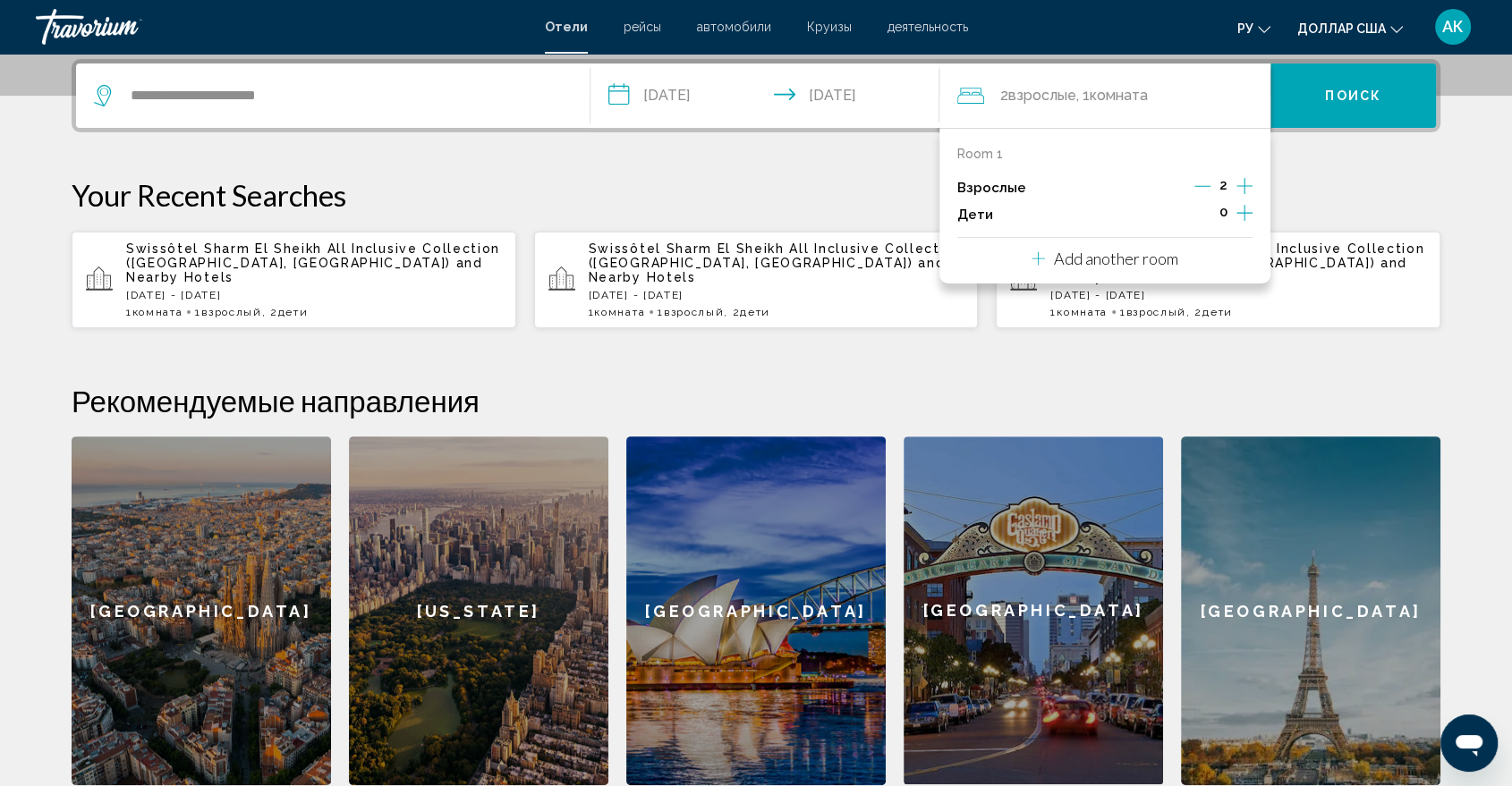
click at [1294, 178] on p "Your Recent Searches" at bounding box center [756, 196] width 1370 height 36
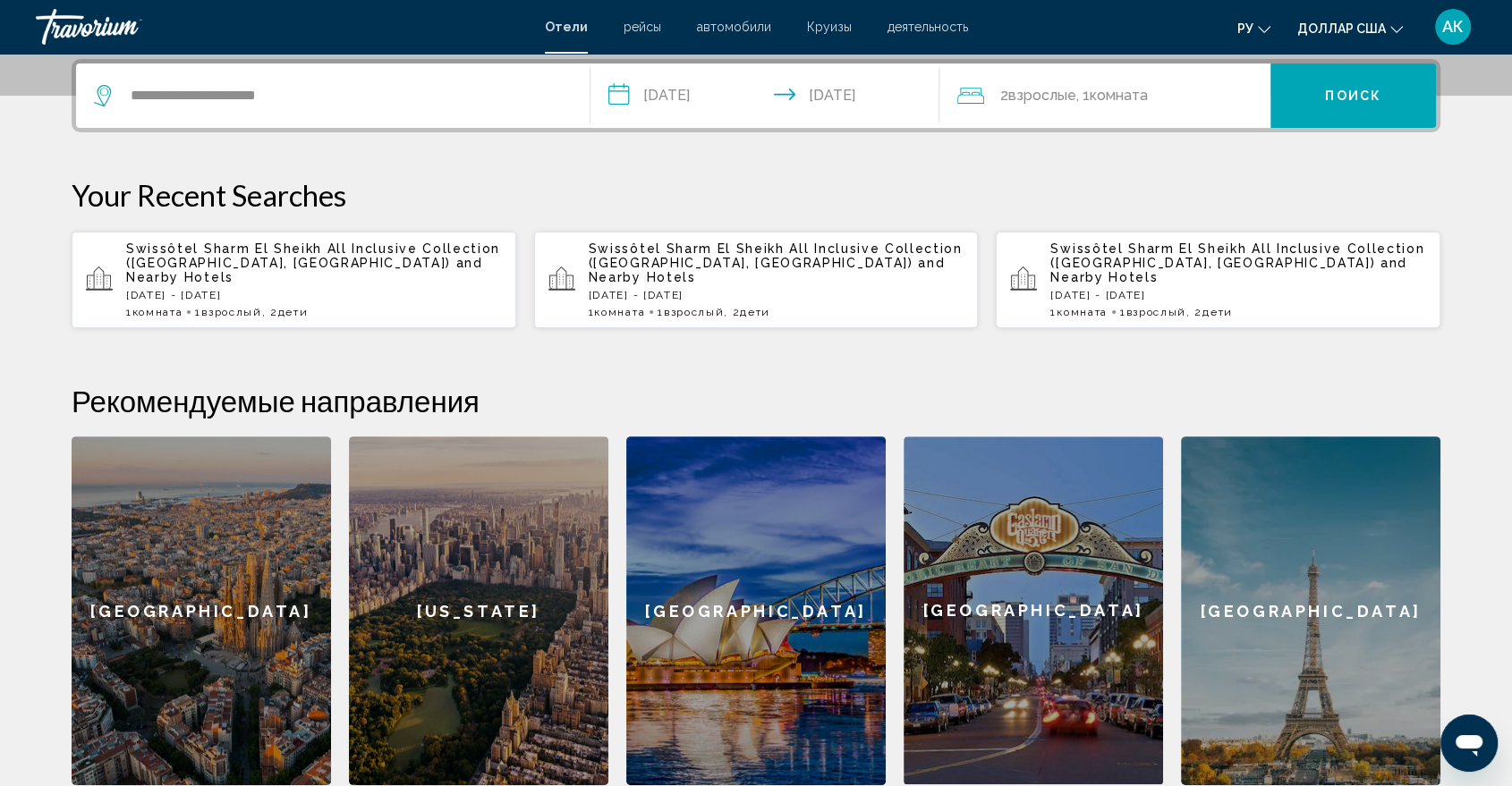
drag, startPoint x: 1317, startPoint y: 106, endPoint x: 1385, endPoint y: 205, distance: 120.1
click at [1385, 205] on p "Your Recent Searches" at bounding box center [756, 196] width 1370 height 36
click at [1363, 97] on span "Поиск" at bounding box center [1353, 96] width 57 height 14
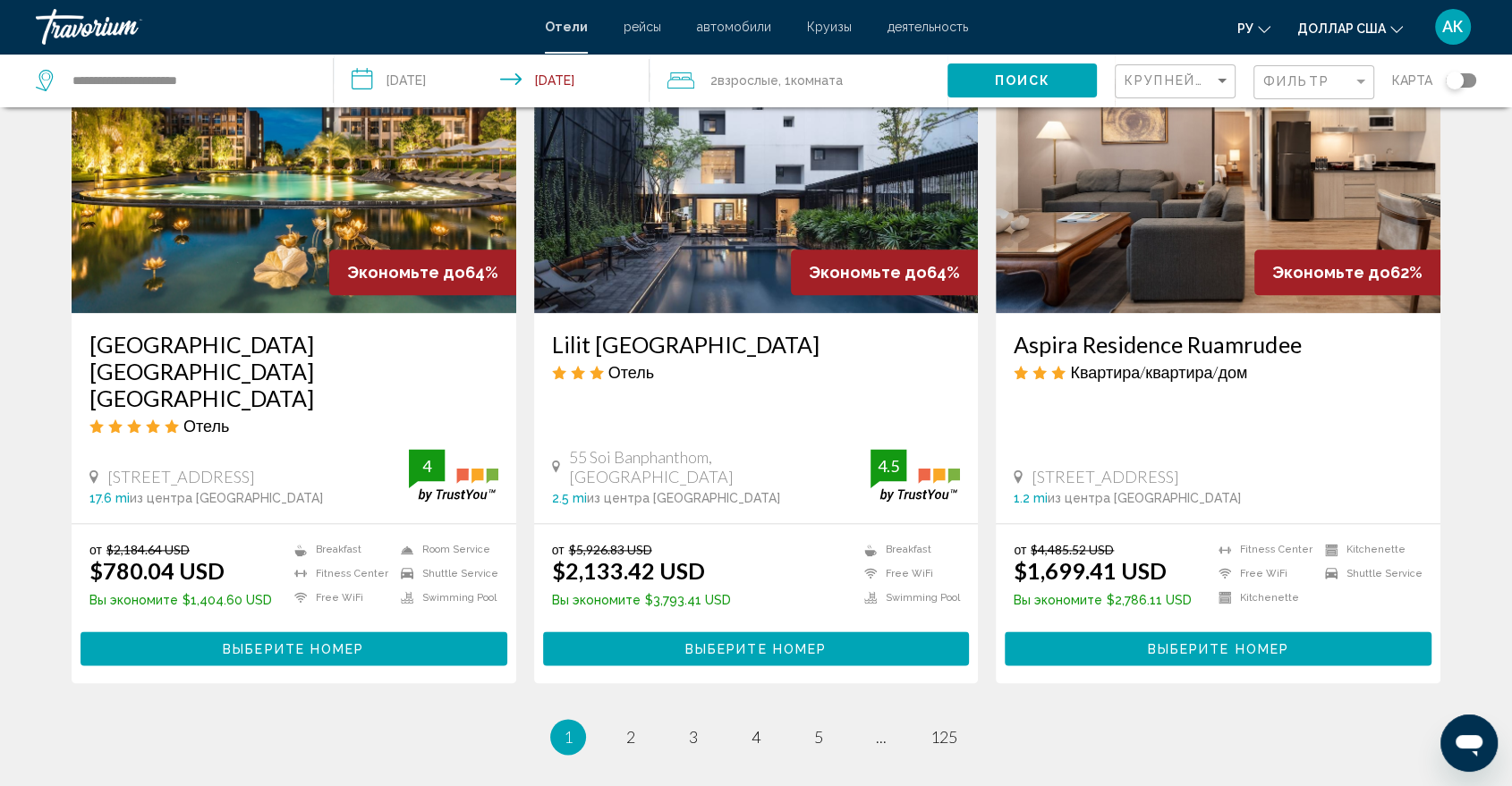
scroll to position [2147, 0]
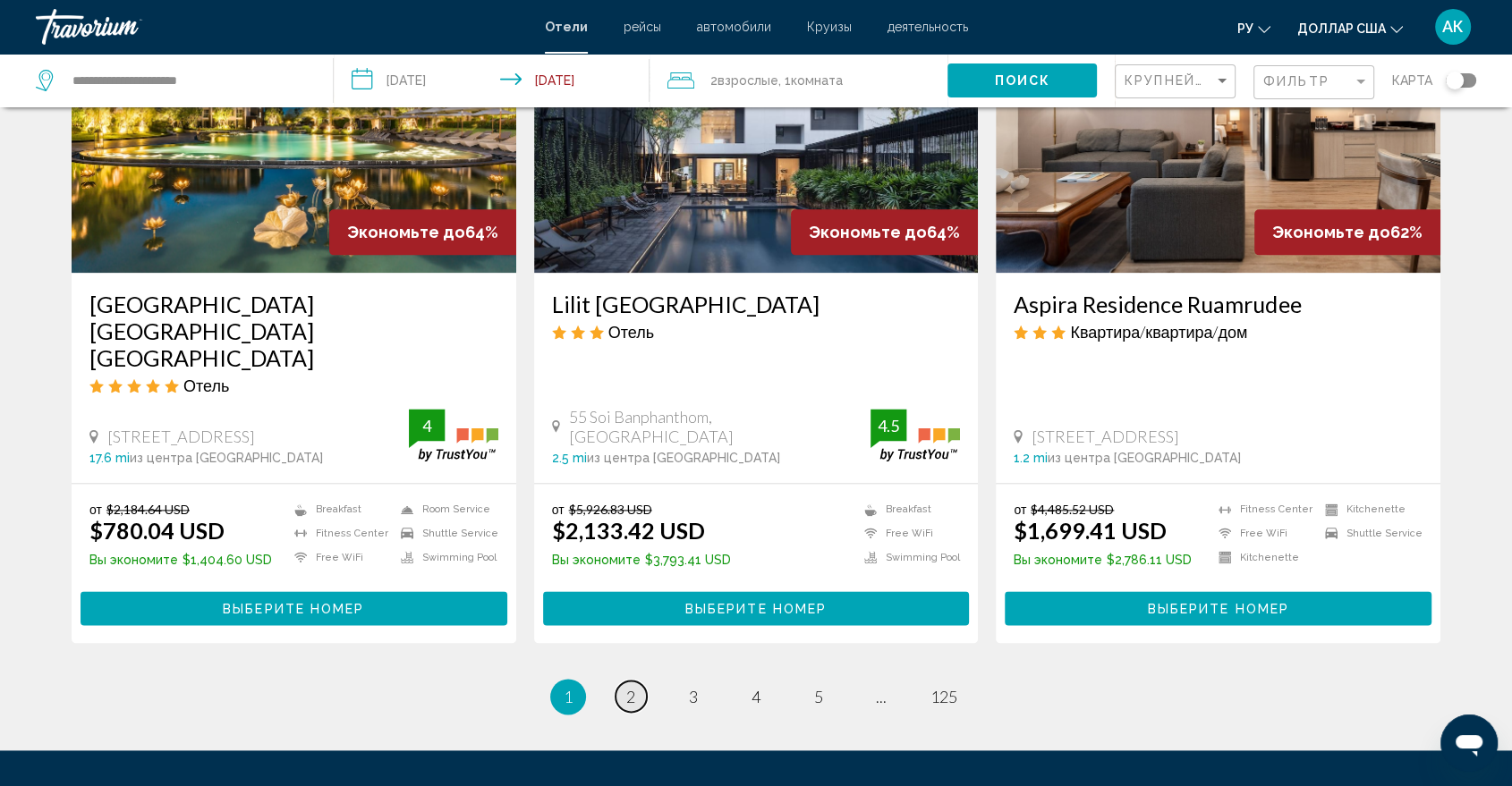
click at [637, 681] on link "page 2" at bounding box center [631, 696] width 32 height 32
